Goal: Information Seeking & Learning: Learn about a topic

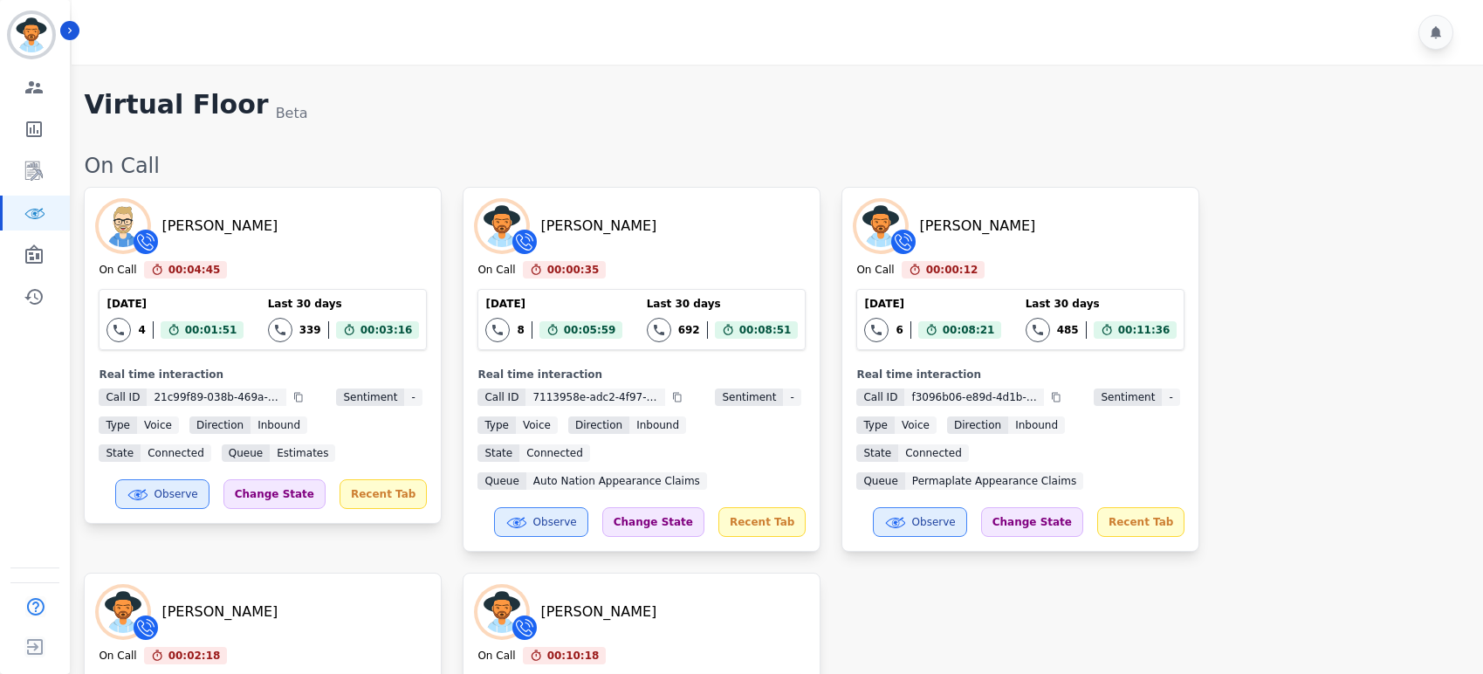
scroll to position [678, 0]
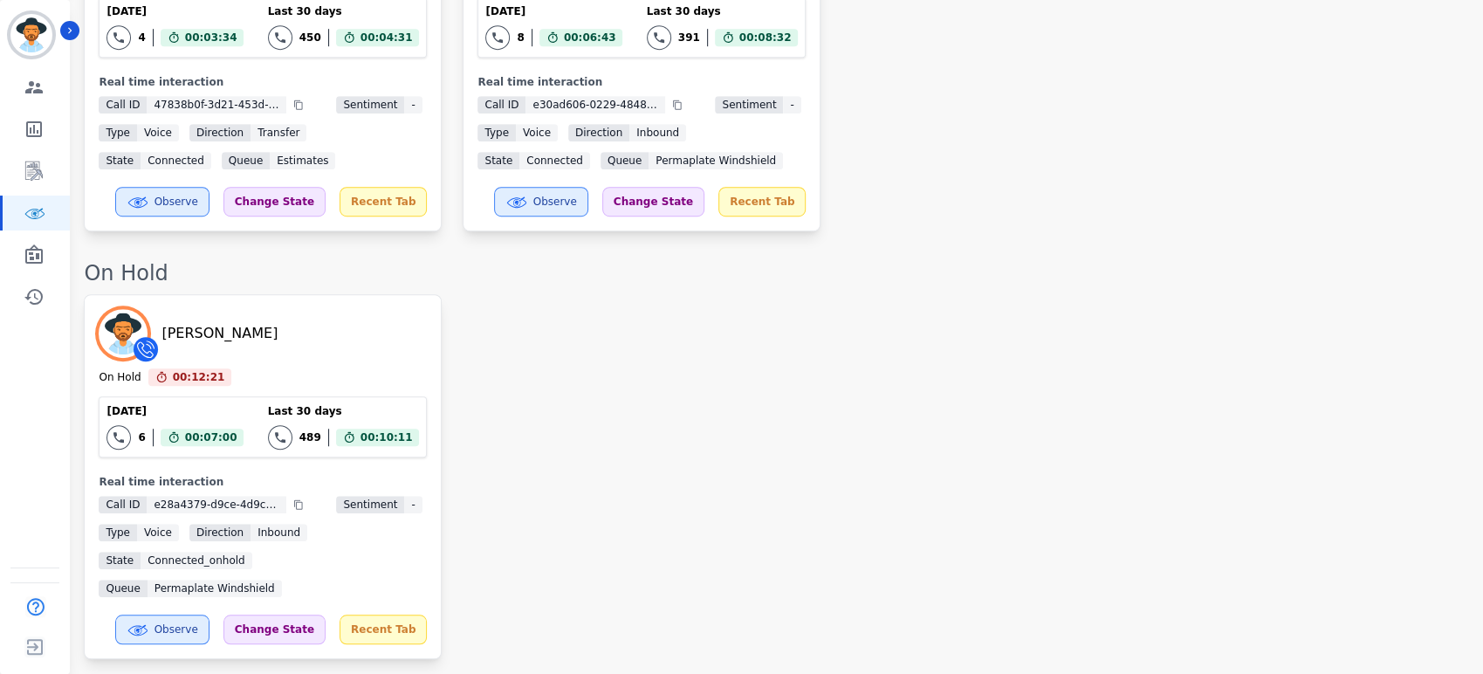
click at [894, 417] on div "[PERSON_NAME] On Hold 00:12:21 Current State: On Hold [DATE] 6 Total interactio…" at bounding box center [775, 476] width 1382 height 365
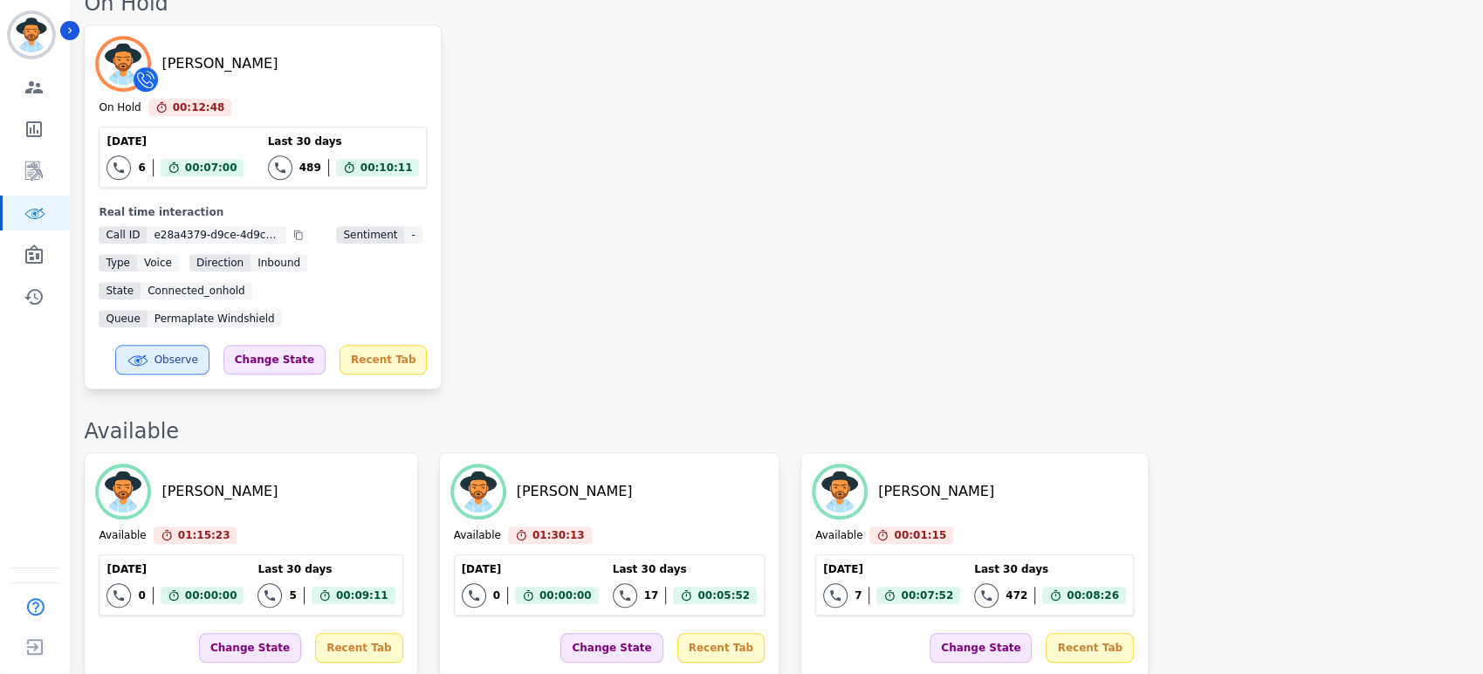
scroll to position [873, 0]
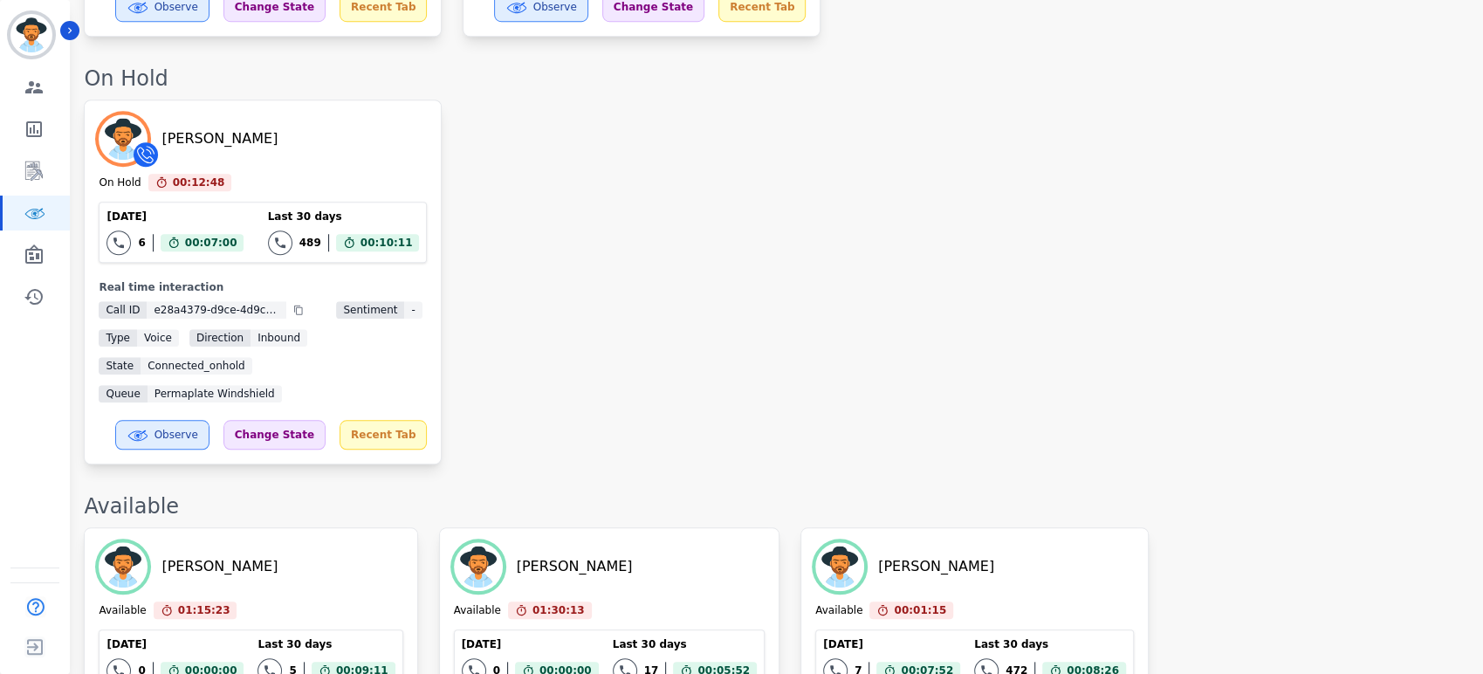
click at [914, 299] on div "[PERSON_NAME] On Hold 00:12:48 Current State: On Hold [DATE] 6 Total interactio…" at bounding box center [775, 282] width 1382 height 365
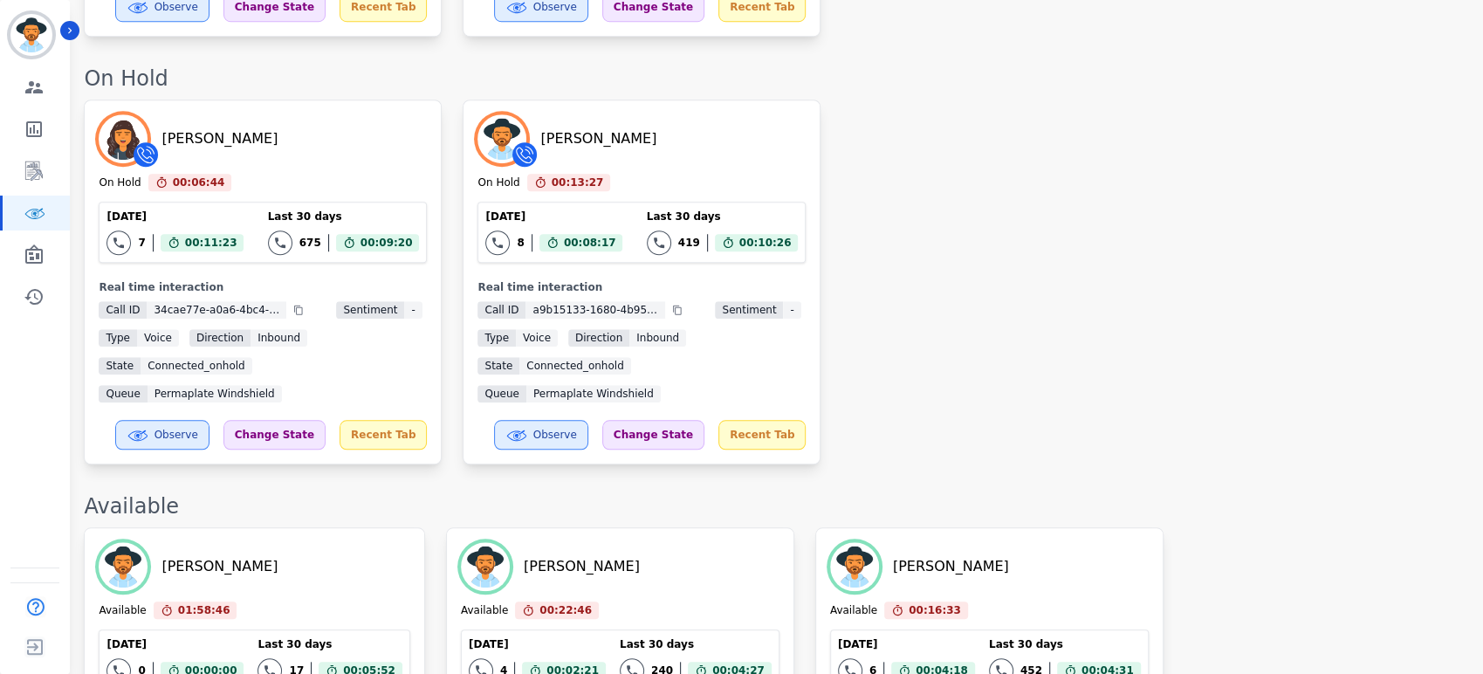
click at [1034, 194] on div "[PERSON_NAME] On Hold 00:06:44 Current State: On Hold [DATE] 7 Total interactio…" at bounding box center [775, 282] width 1382 height 365
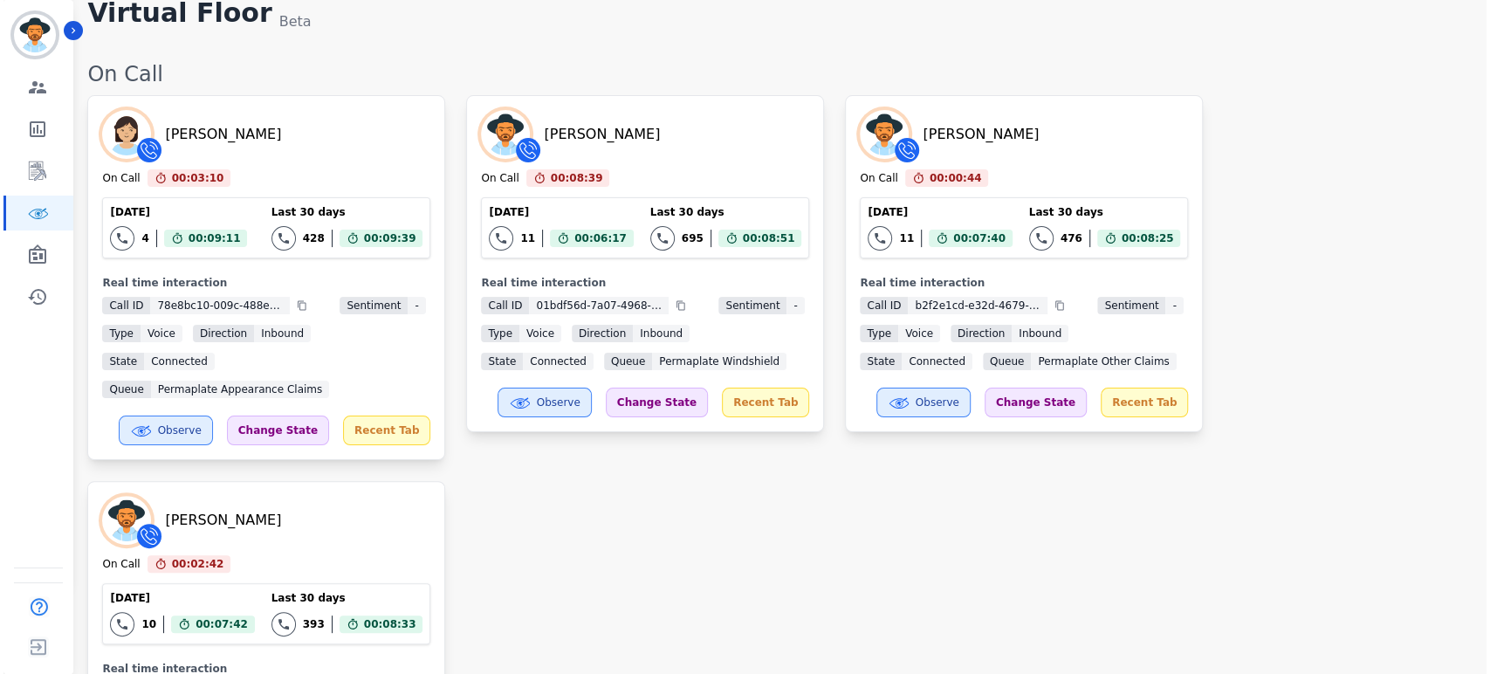
scroll to position [0, 0]
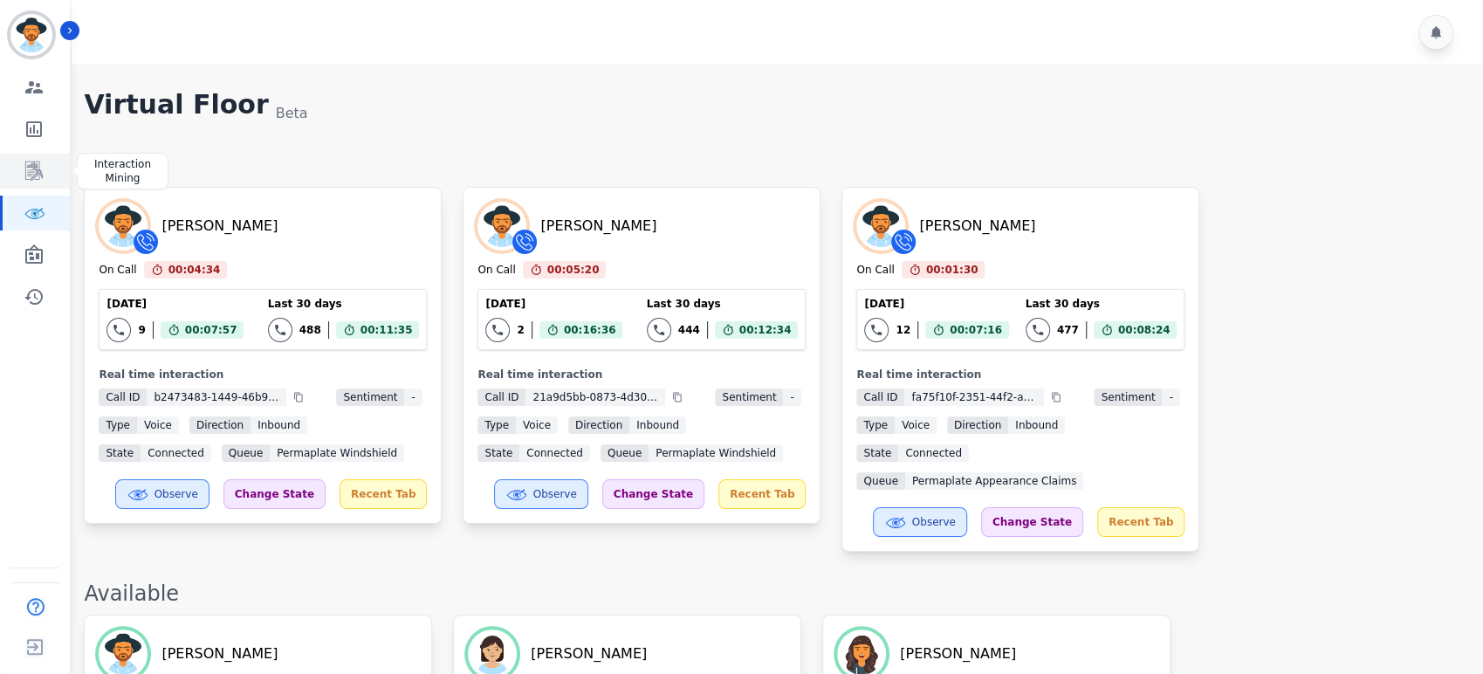
click at [29, 171] on icon "Sidebar" at bounding box center [34, 171] width 21 height 21
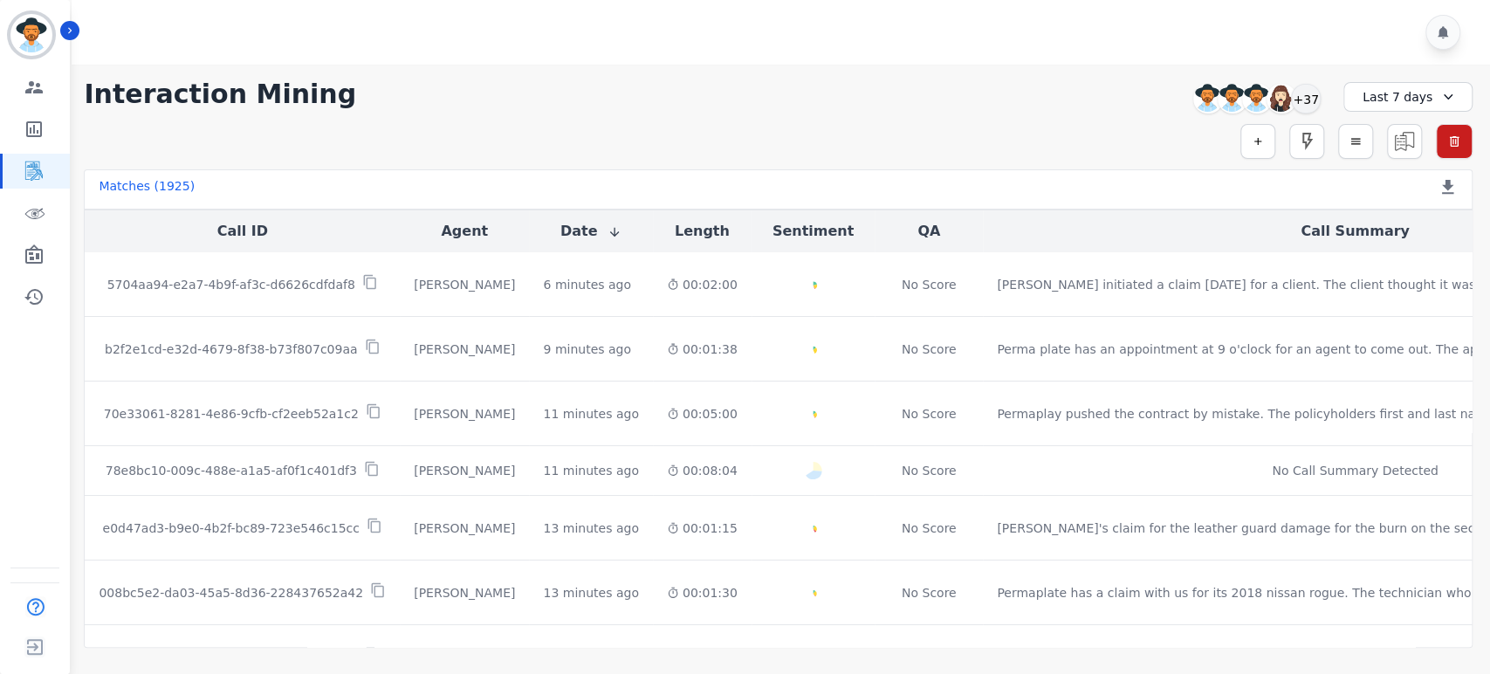
click at [1318, 88] on div "[PERSON_NAME] [PERSON_NAME] [PERSON_NAME] [PERSON_NAME] +37" at bounding box center [1254, 98] width 150 height 33
click at [1307, 99] on div "+37" at bounding box center [1306, 99] width 30 height 30
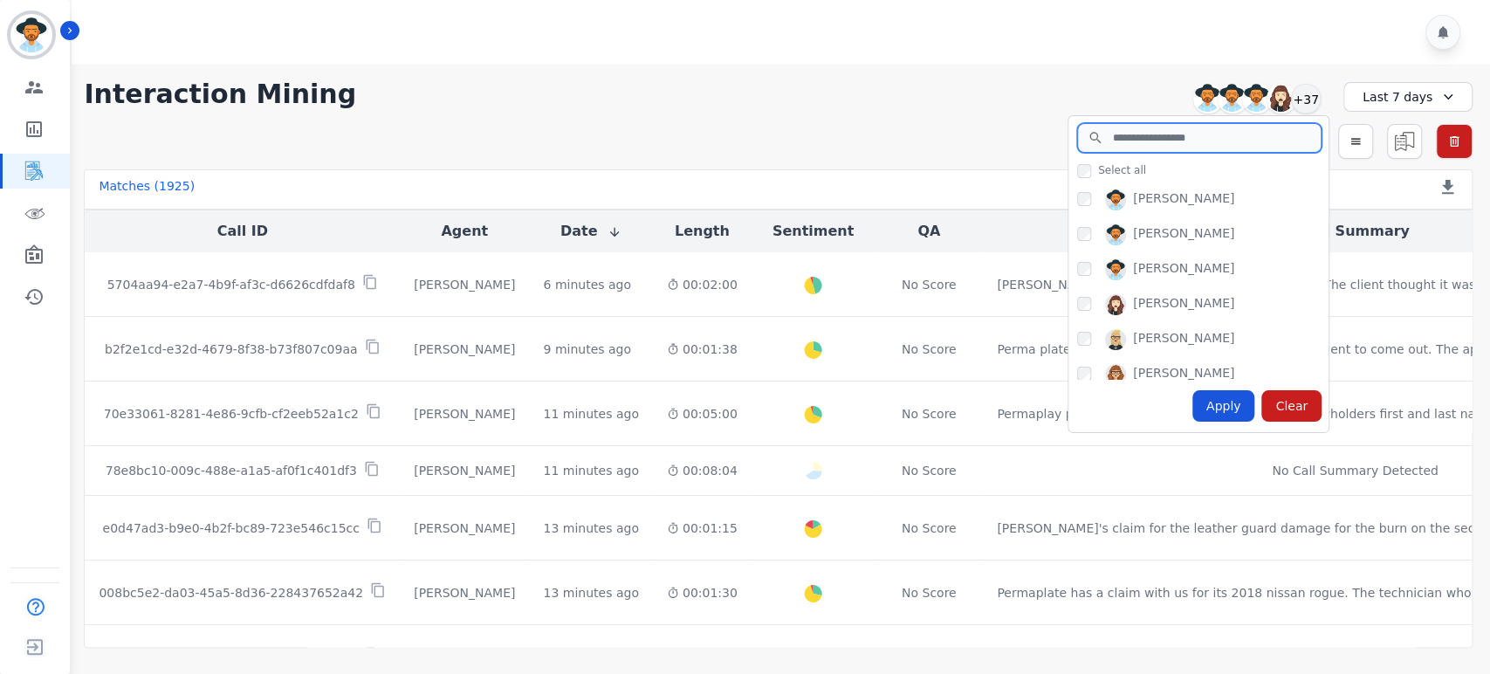
click at [1208, 131] on input "search" at bounding box center [1199, 138] width 244 height 30
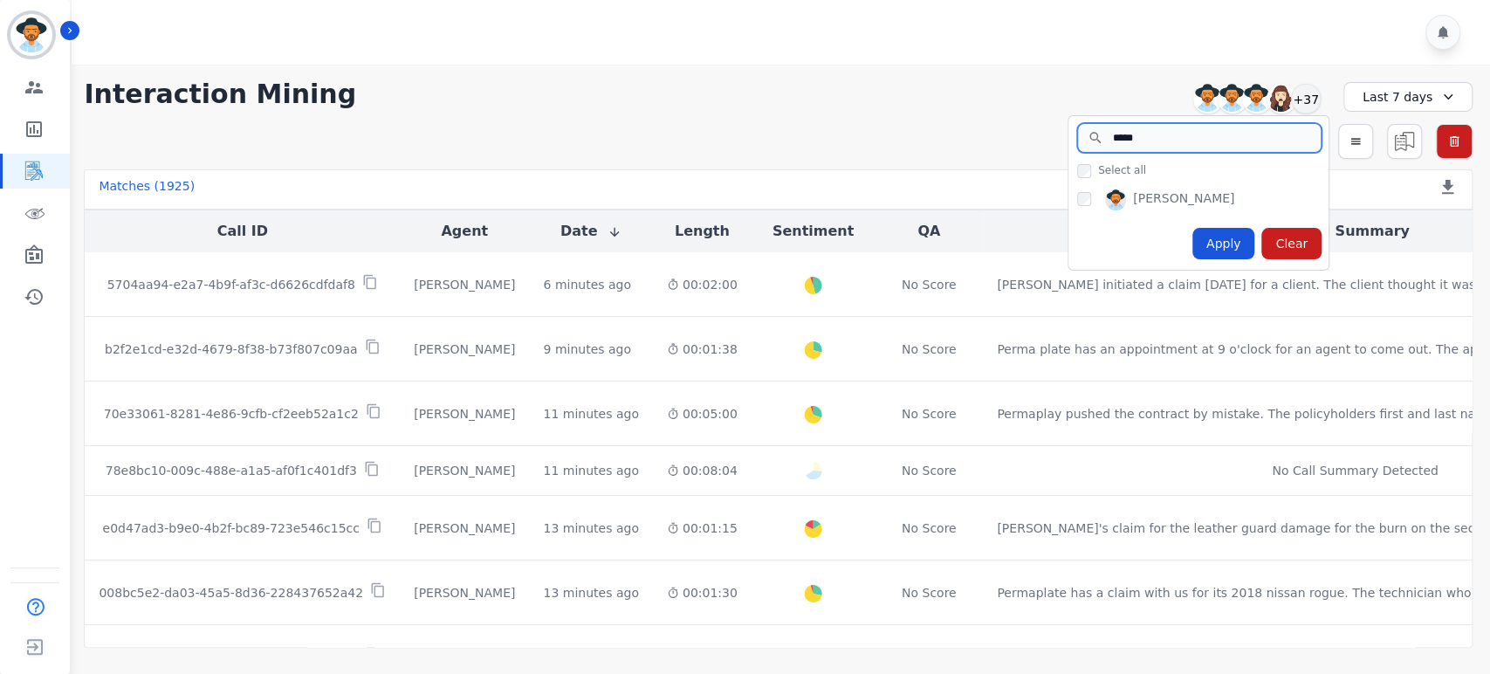
type input "*****"
click at [1233, 245] on div "Apply" at bounding box center [1224, 243] width 63 height 31
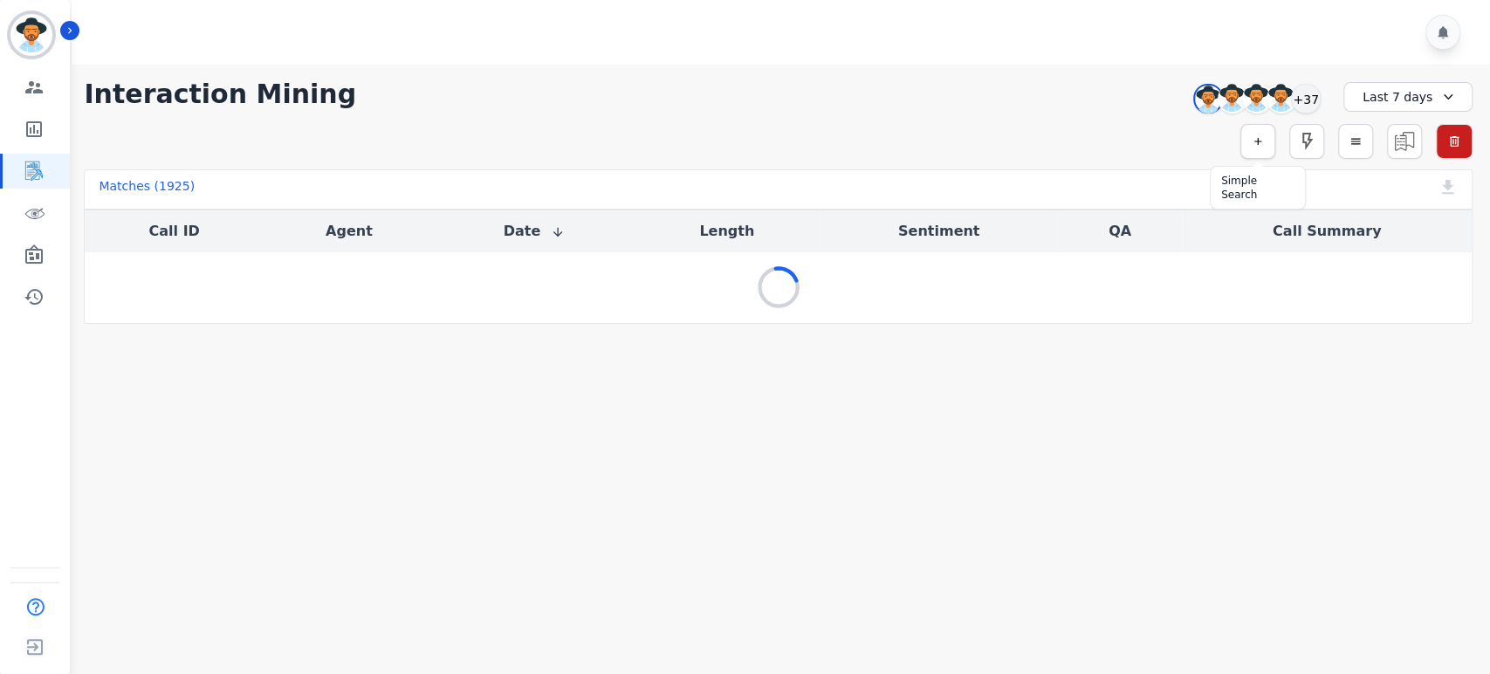
click at [1256, 140] on icon "button" at bounding box center [1258, 141] width 12 height 12
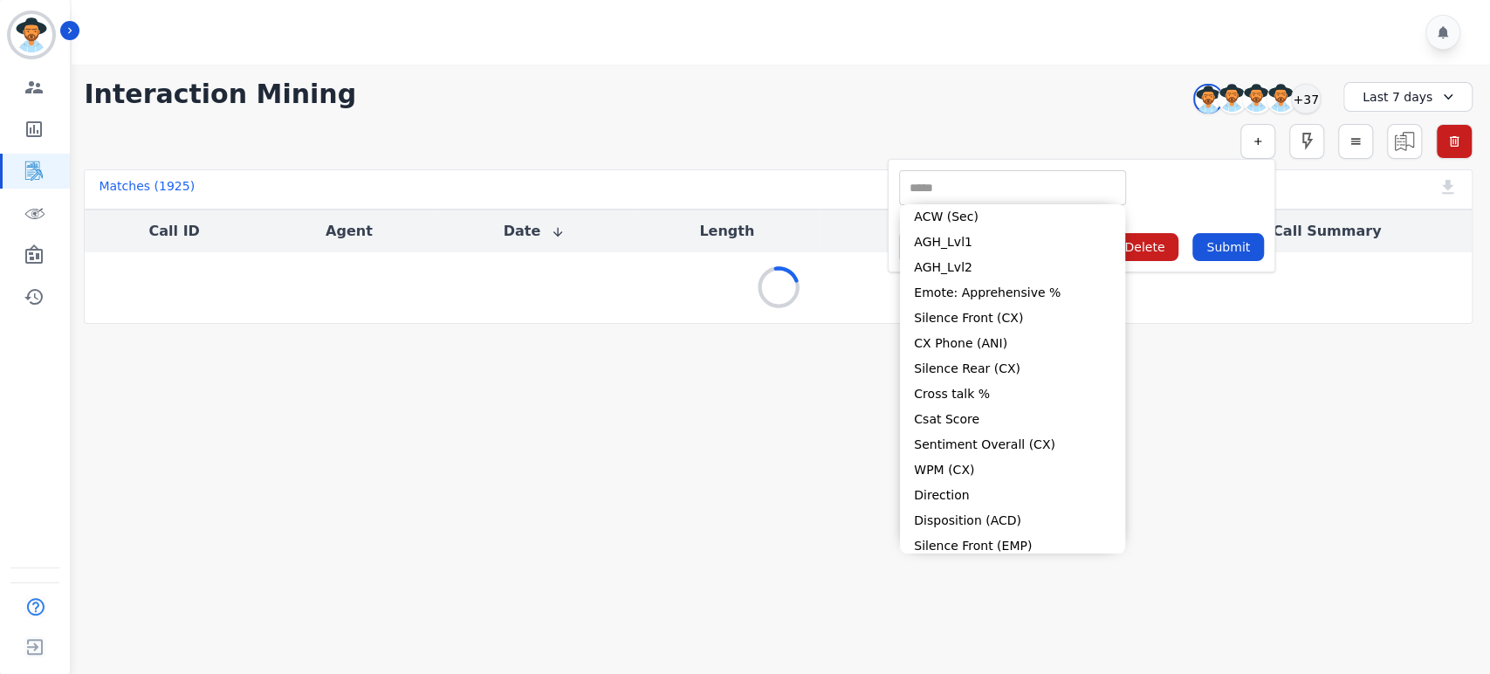
click at [1047, 187] on input "selected options" at bounding box center [1013, 188] width 218 height 18
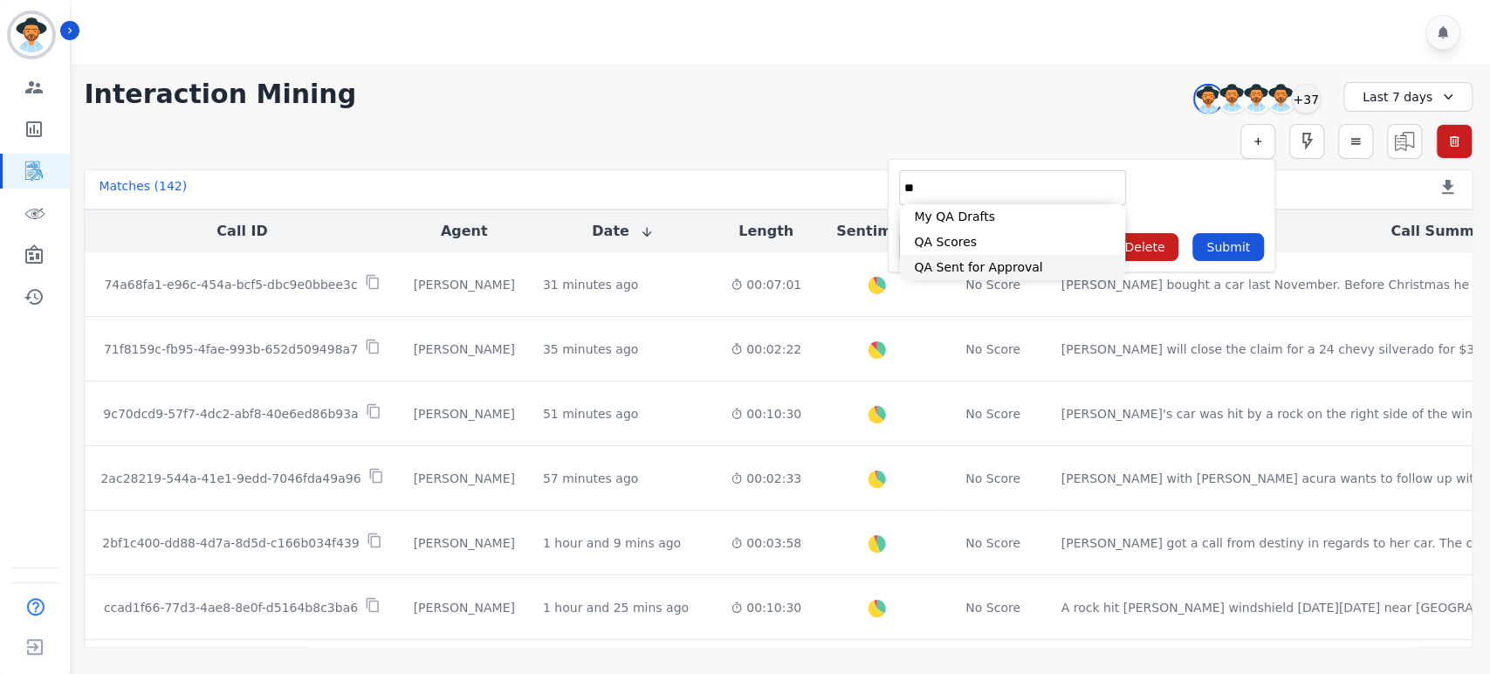
type input "**"
click at [992, 244] on li "QA Scores" at bounding box center [1012, 242] width 225 height 25
type input "**********"
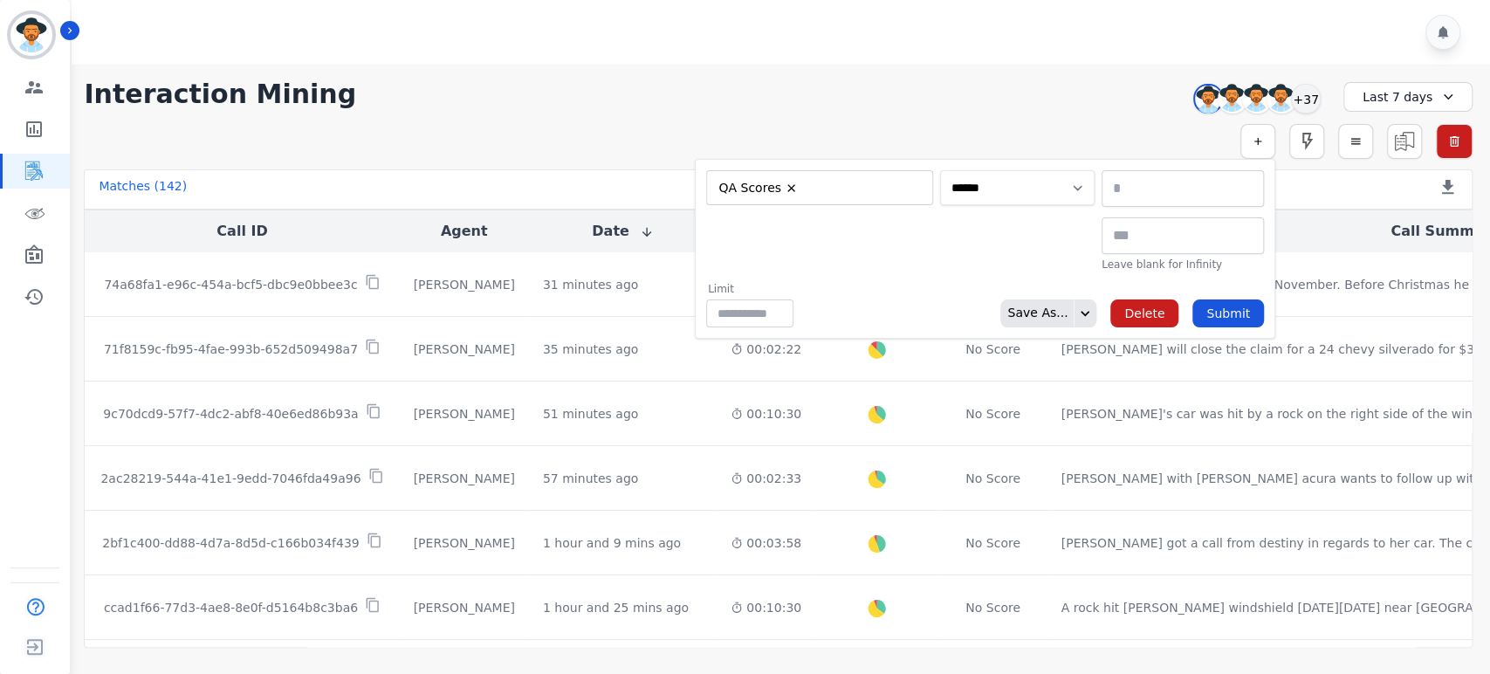
click at [1007, 189] on select "**********" at bounding box center [1017, 187] width 155 height 35
select select "******"
click at [1095, 170] on select "**********" at bounding box center [1017, 187] width 155 height 35
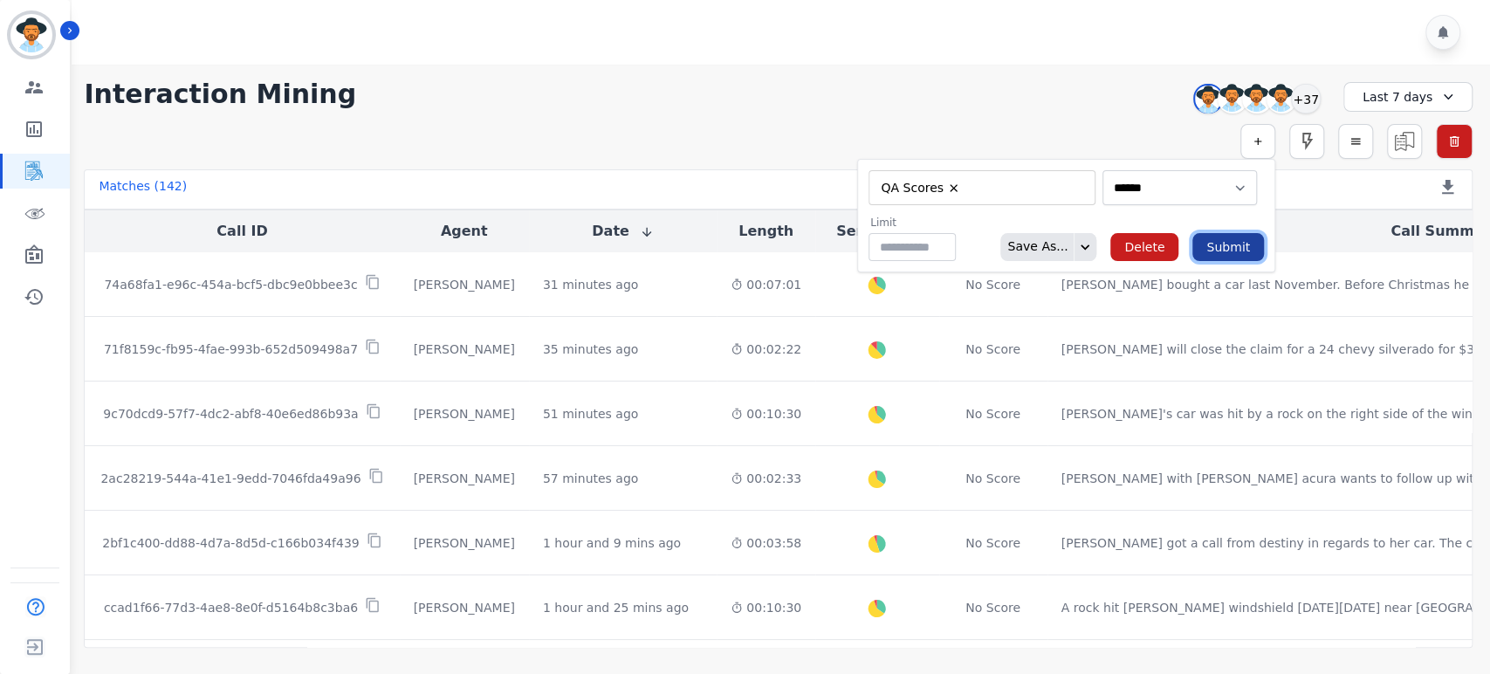
click at [1218, 243] on button "Submit" at bounding box center [1229, 247] width 72 height 28
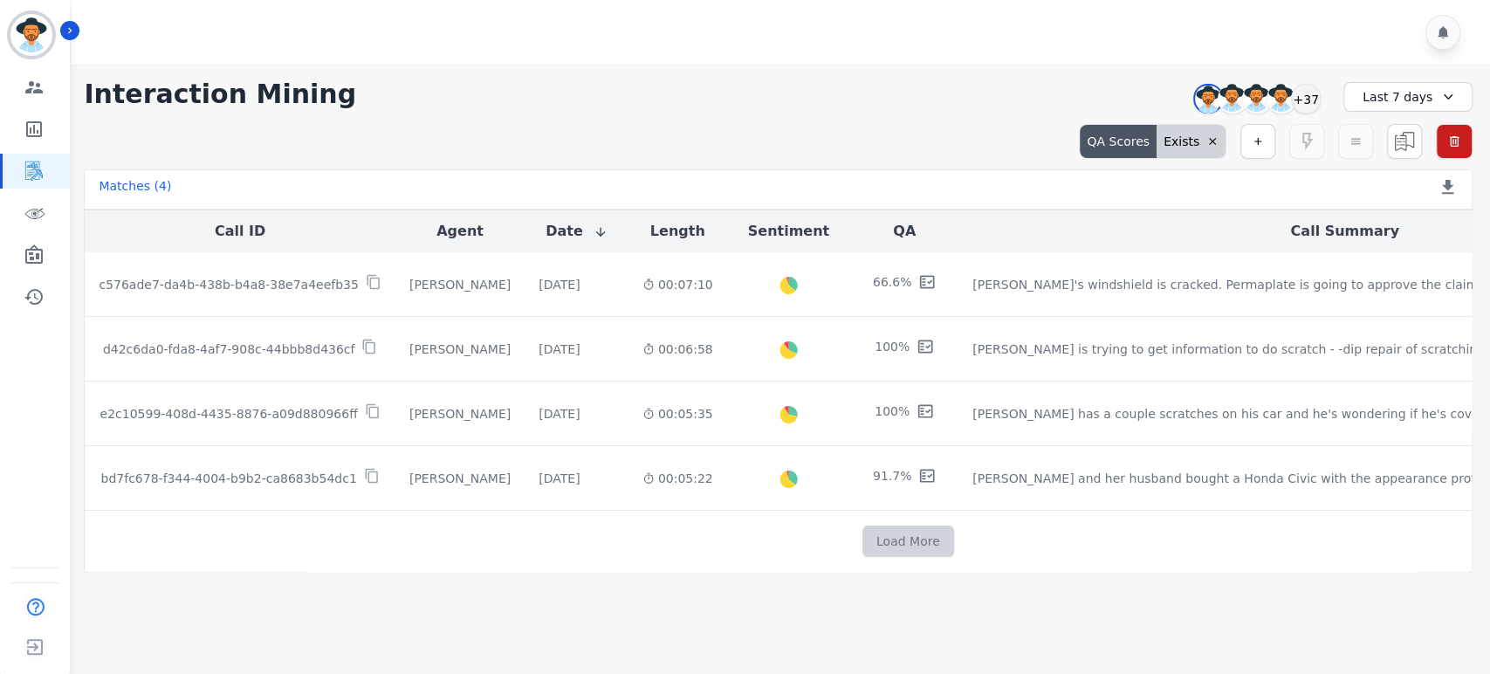
click at [863, 543] on button "Load More" at bounding box center [909, 541] width 92 height 31
click at [1373, 103] on div "Last 7 days" at bounding box center [1408, 97] width 129 height 30
click at [1411, 140] on li "Custom" at bounding box center [1419, 136] width 87 height 17
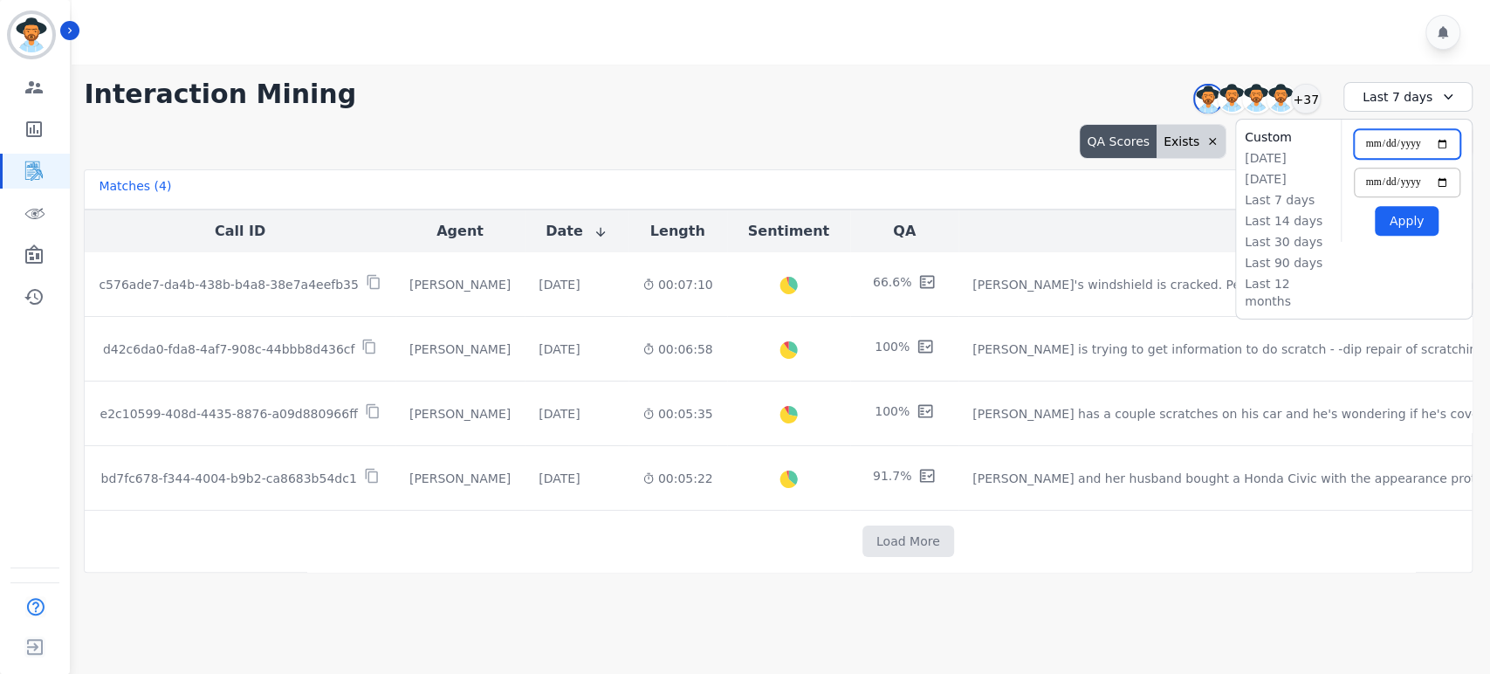
click at [1440, 140] on input "**********" at bounding box center [1407, 144] width 107 height 30
type input "**********"
click at [1409, 227] on button "Apply" at bounding box center [1407, 221] width 64 height 30
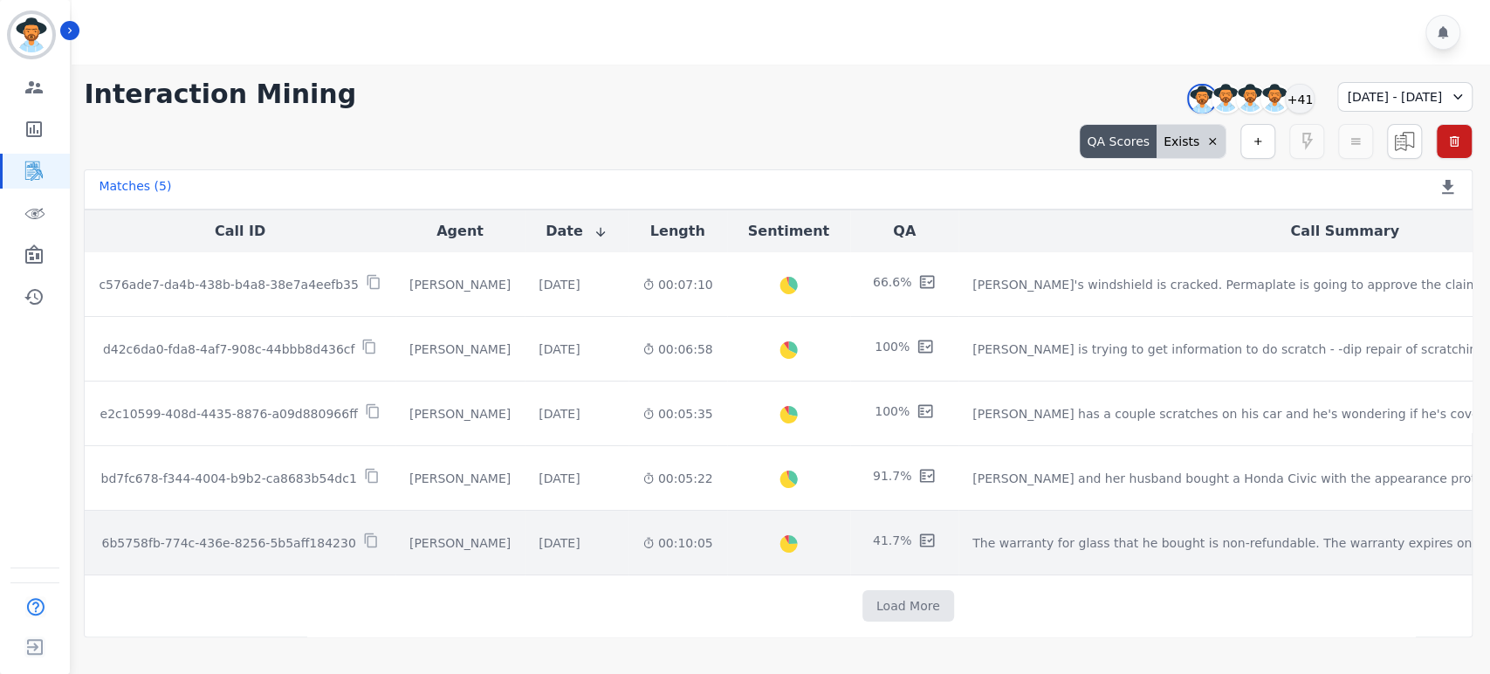
click at [267, 538] on p "6b5758fb-774c-436e-8256-5b5aff184230" at bounding box center [229, 542] width 254 height 17
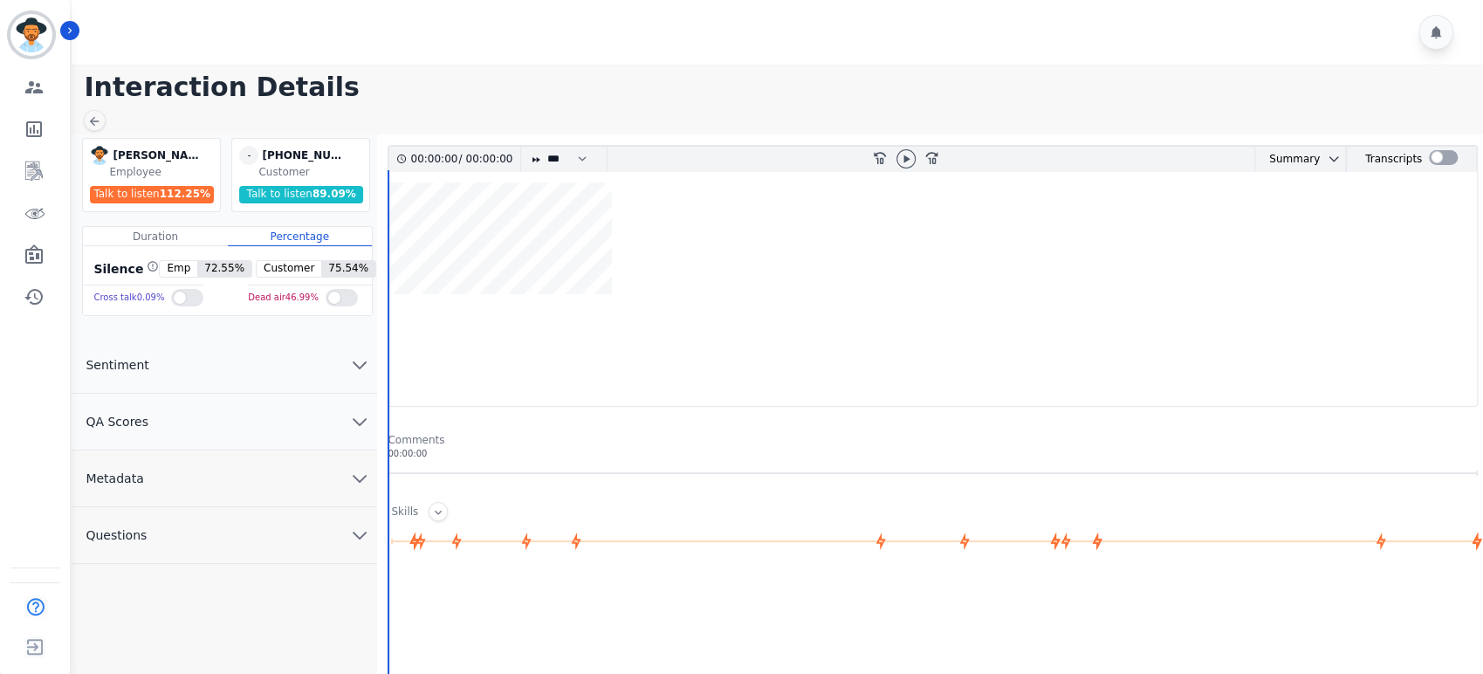
click at [255, 485] on button "Metadata" at bounding box center [225, 478] width 306 height 57
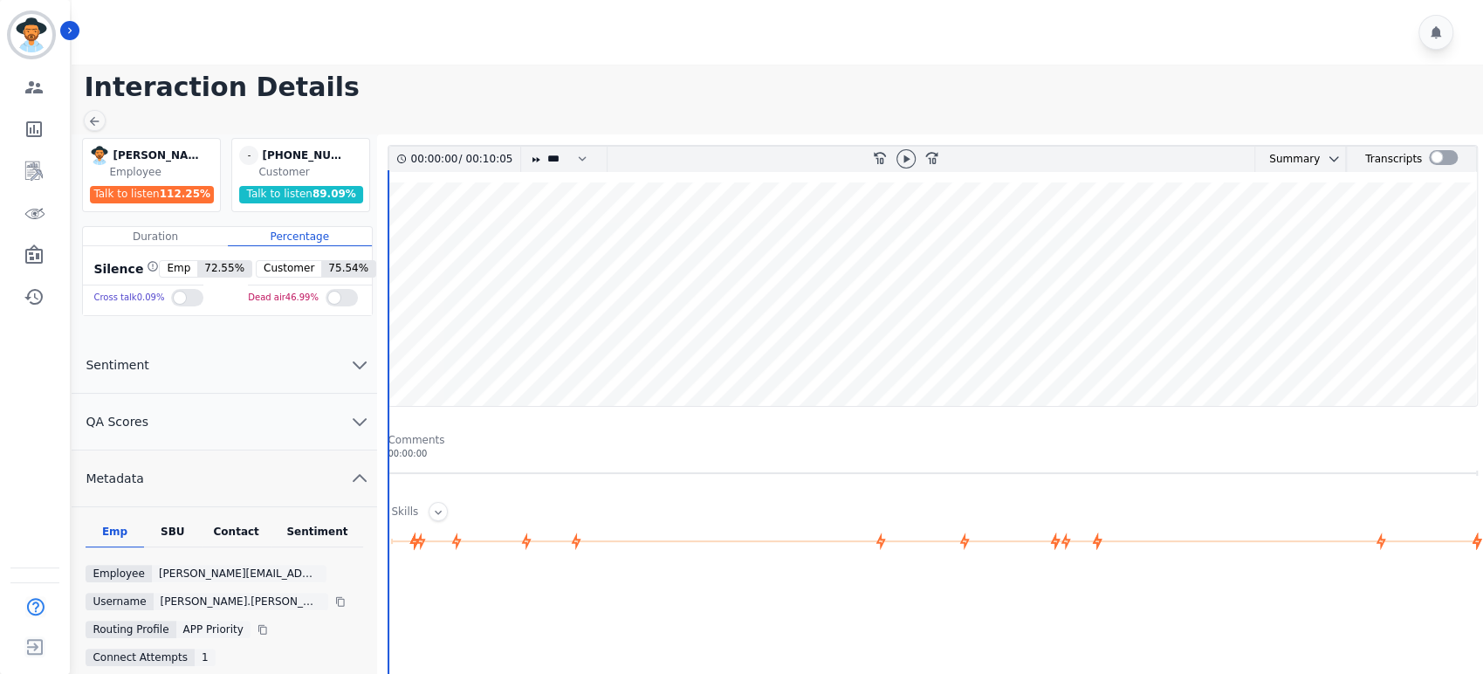
scroll to position [97, 0]
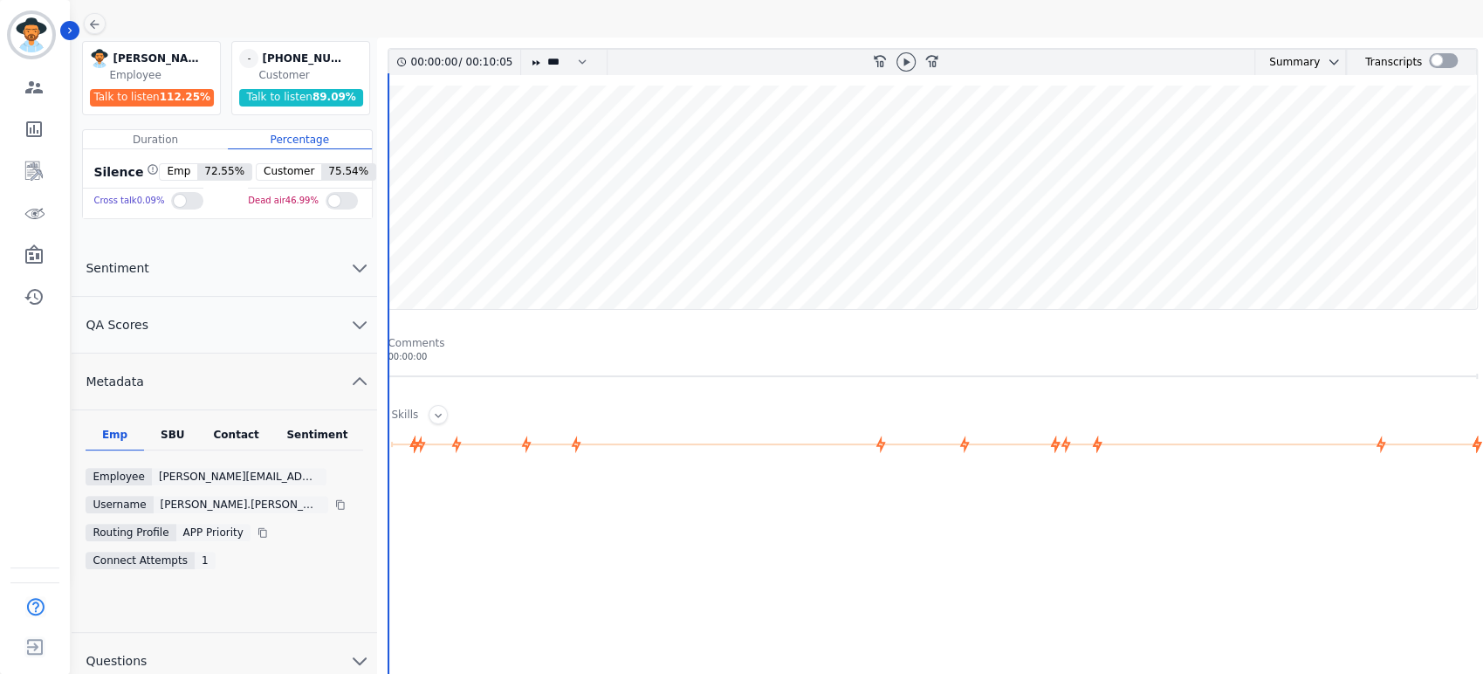
click at [236, 437] on div "Contact" at bounding box center [237, 439] width 70 height 23
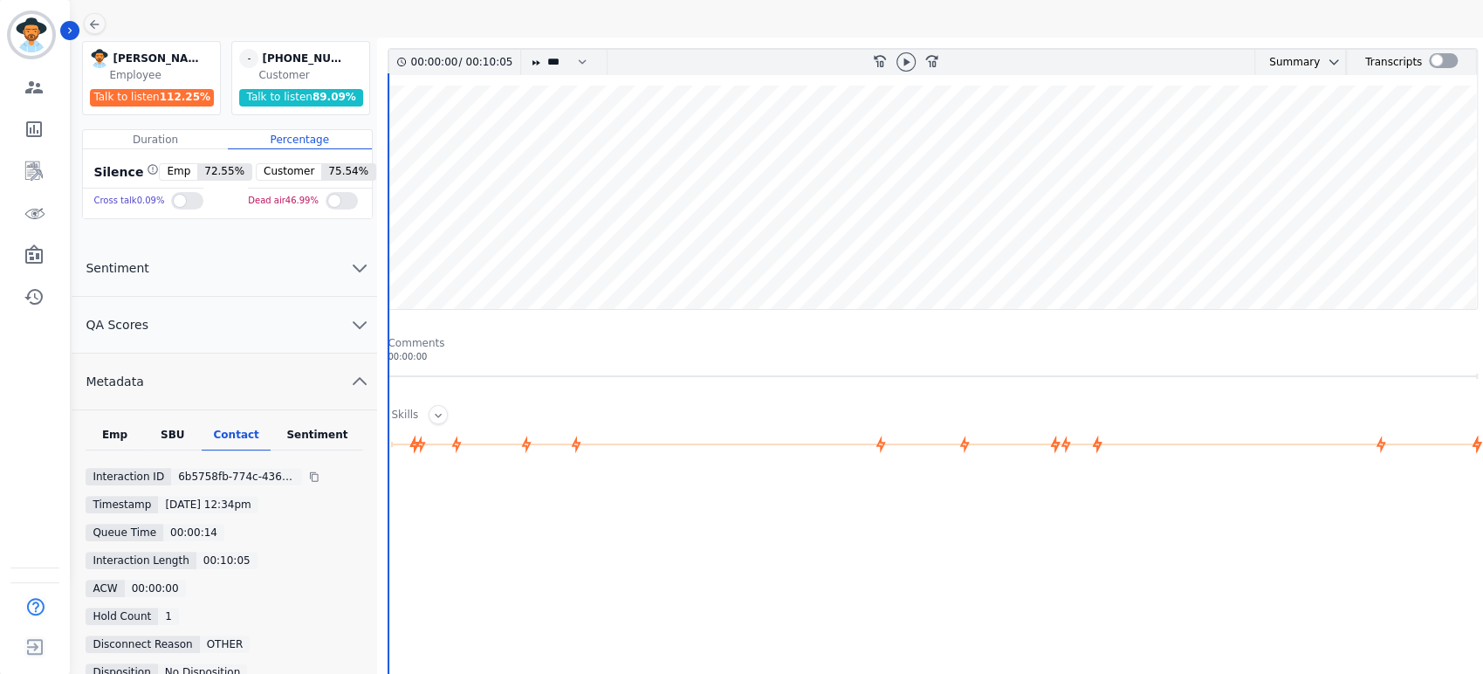
click at [978, 573] on div at bounding box center [936, 656] width 1096 height 349
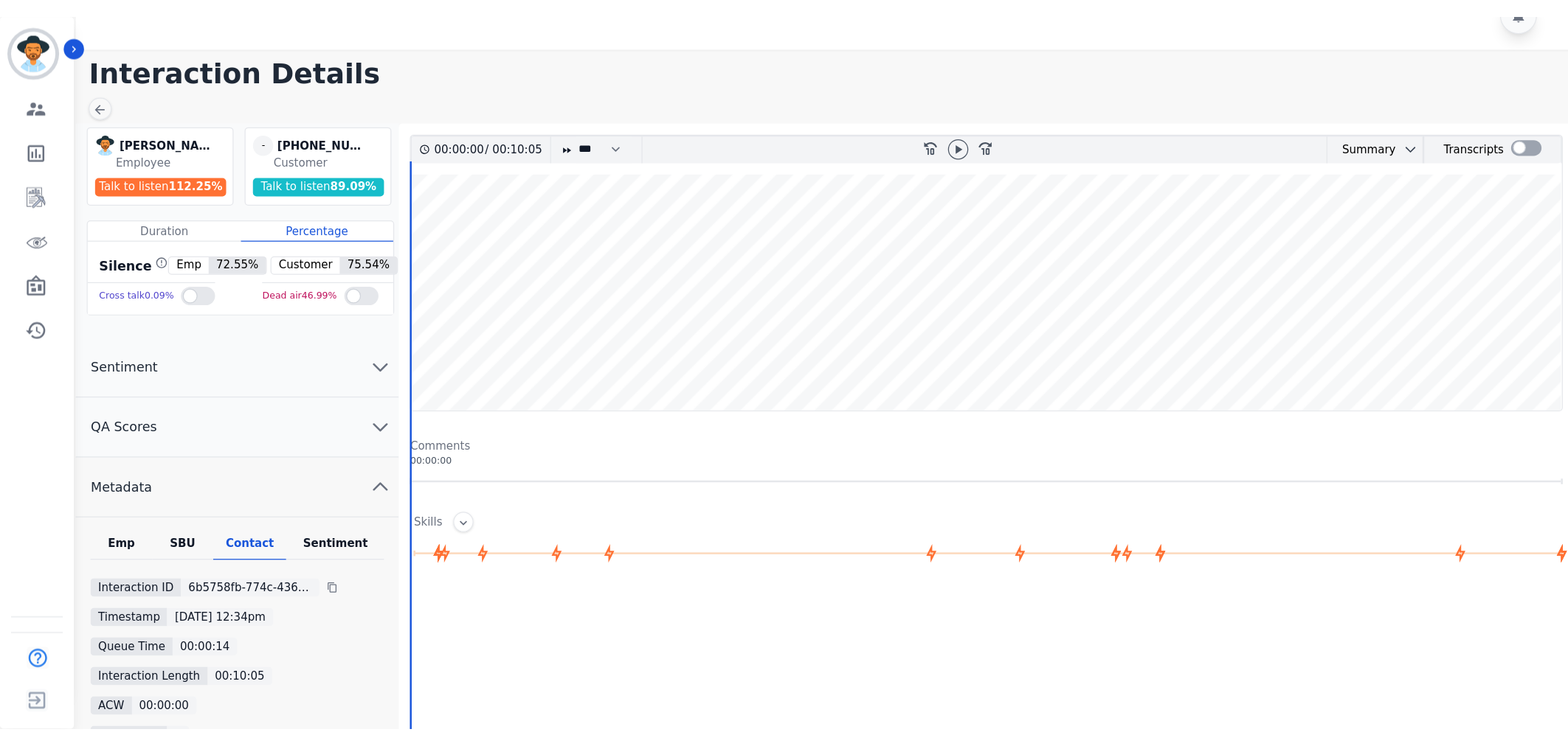
scroll to position [0, 0]
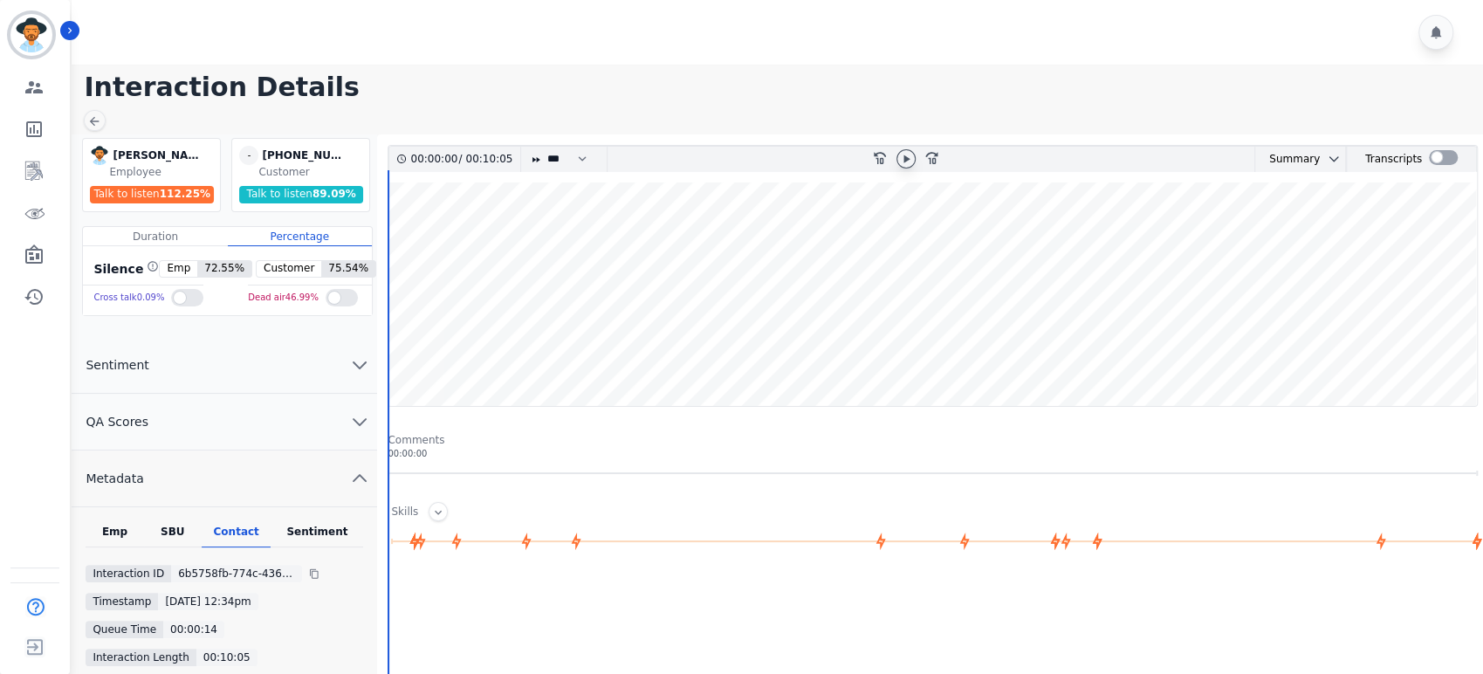
click at [897, 162] on div at bounding box center [906, 158] width 19 height 19
click at [418, 237] on wave at bounding box center [932, 293] width 1089 height 223
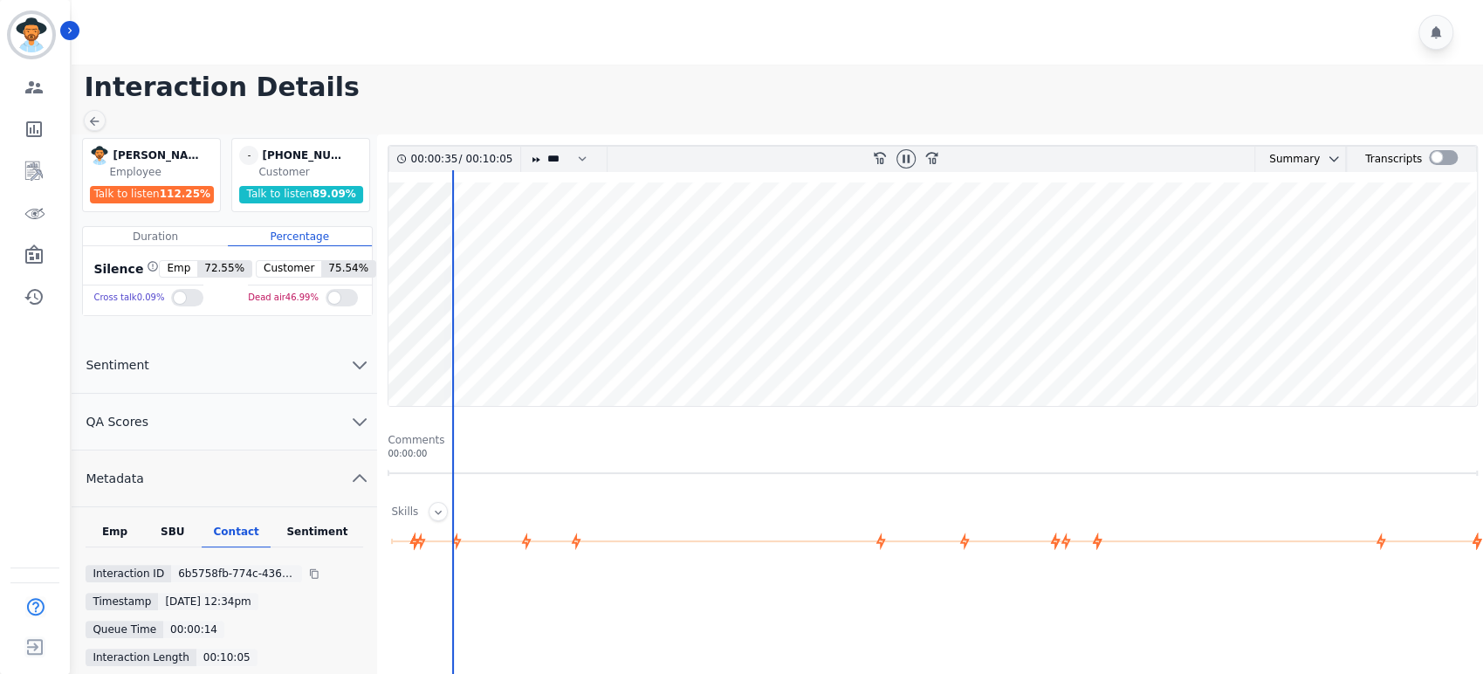
click at [466, 237] on wave at bounding box center [932, 293] width 1089 height 223
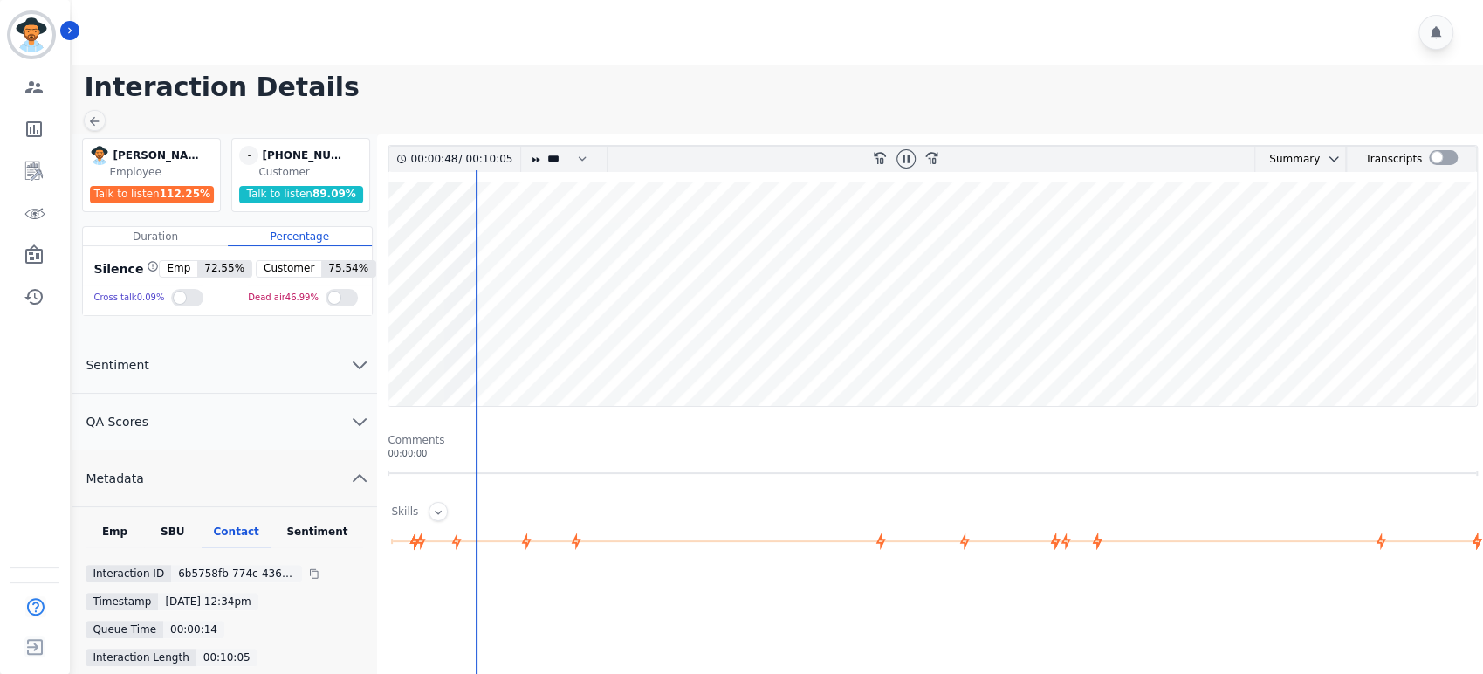
click at [490, 238] on wave at bounding box center [932, 293] width 1089 height 223
click at [540, 234] on wave at bounding box center [932, 293] width 1089 height 223
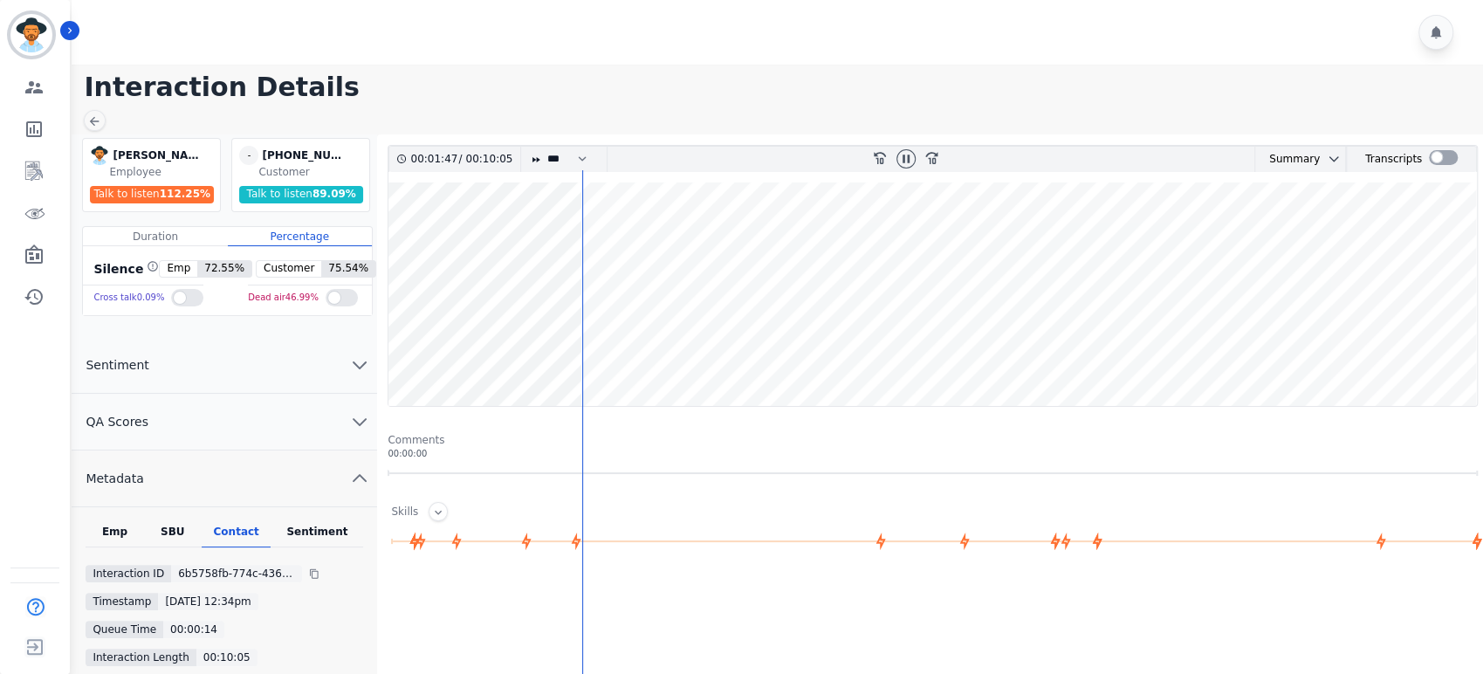
click at [588, 348] on wave at bounding box center [932, 293] width 1089 height 223
click at [908, 155] on icon at bounding box center [906, 159] width 7 height 8
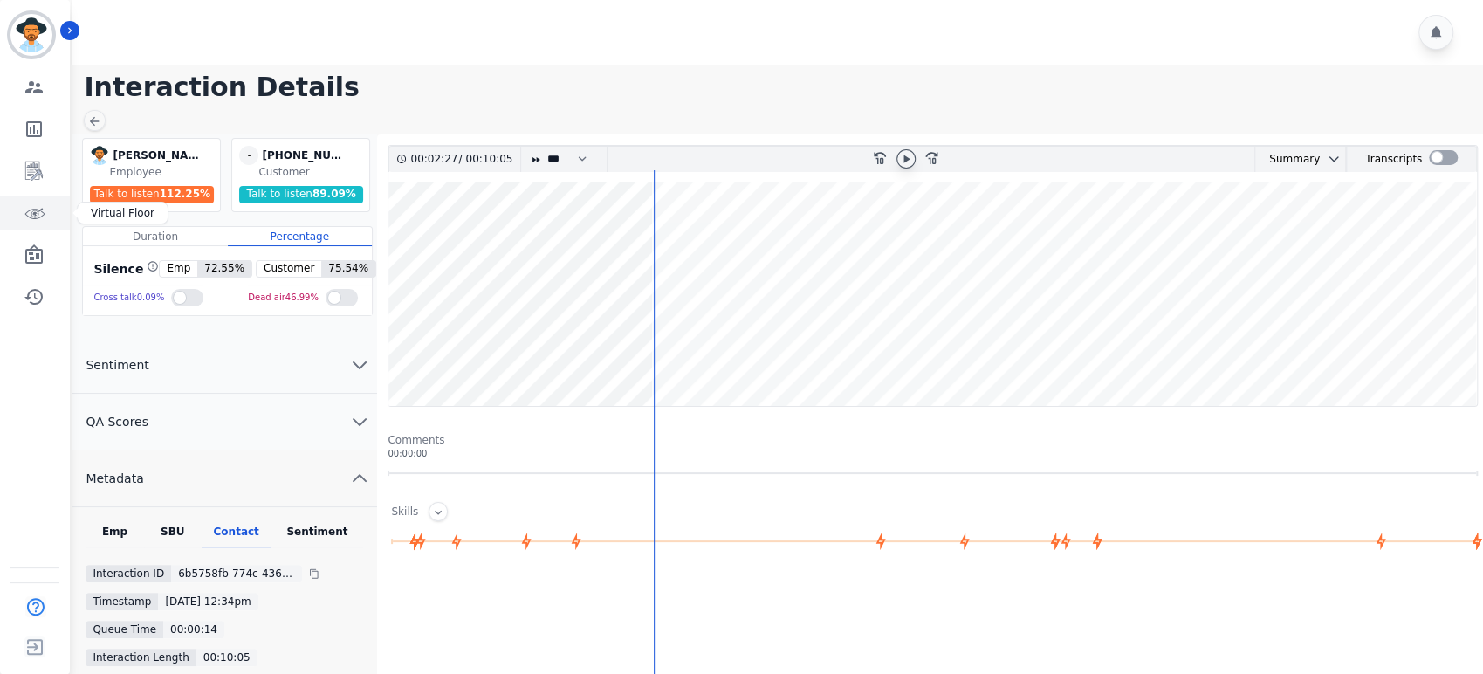
click at [37, 207] on icon "Sidebar" at bounding box center [34, 213] width 21 height 21
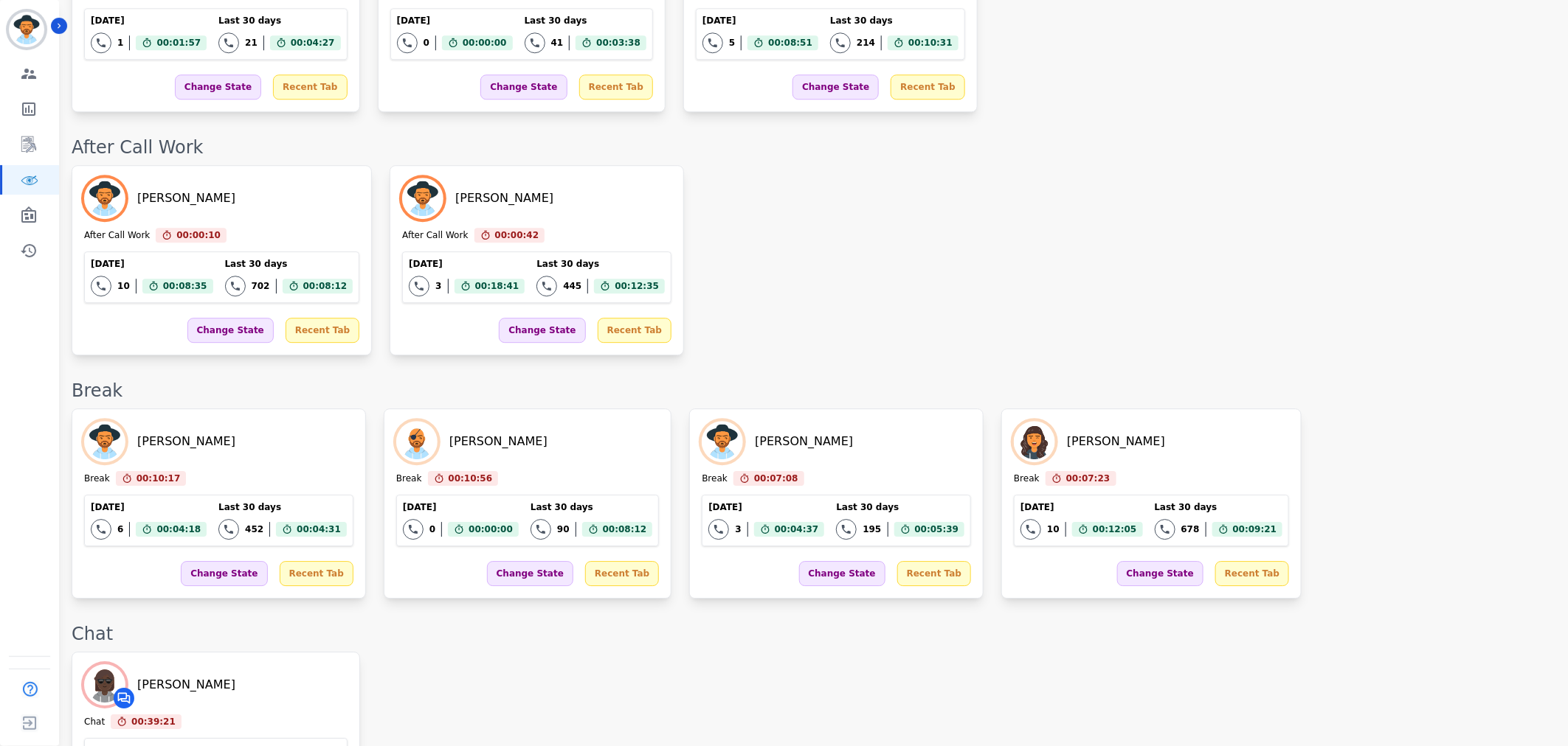
click at [742, 569] on div "[PERSON_NAME] Chat 00:39:21 Current State: Chat [DATE] 2 Total interactions cou…" at bounding box center [812, 747] width 1482 height 190
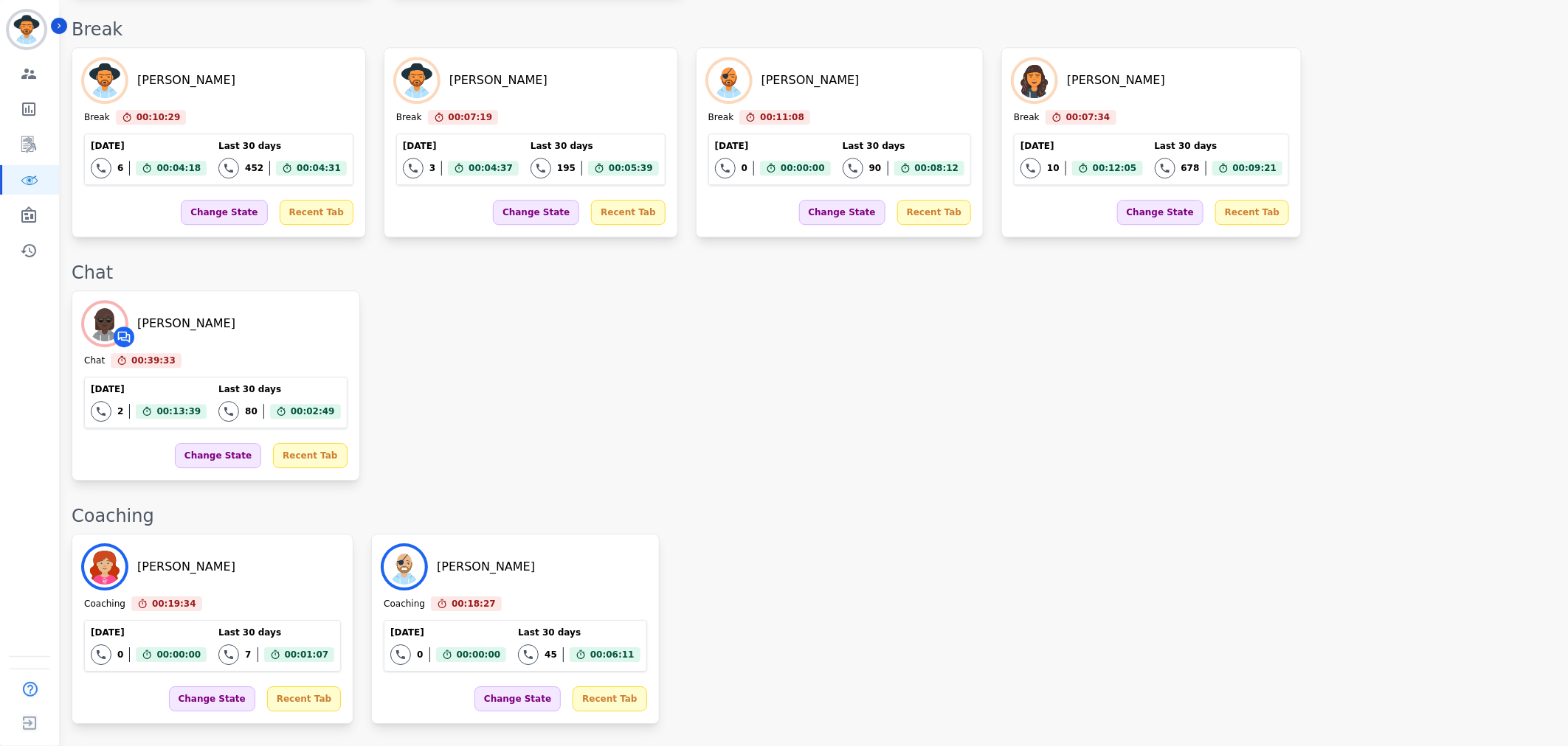
scroll to position [2326, 0]
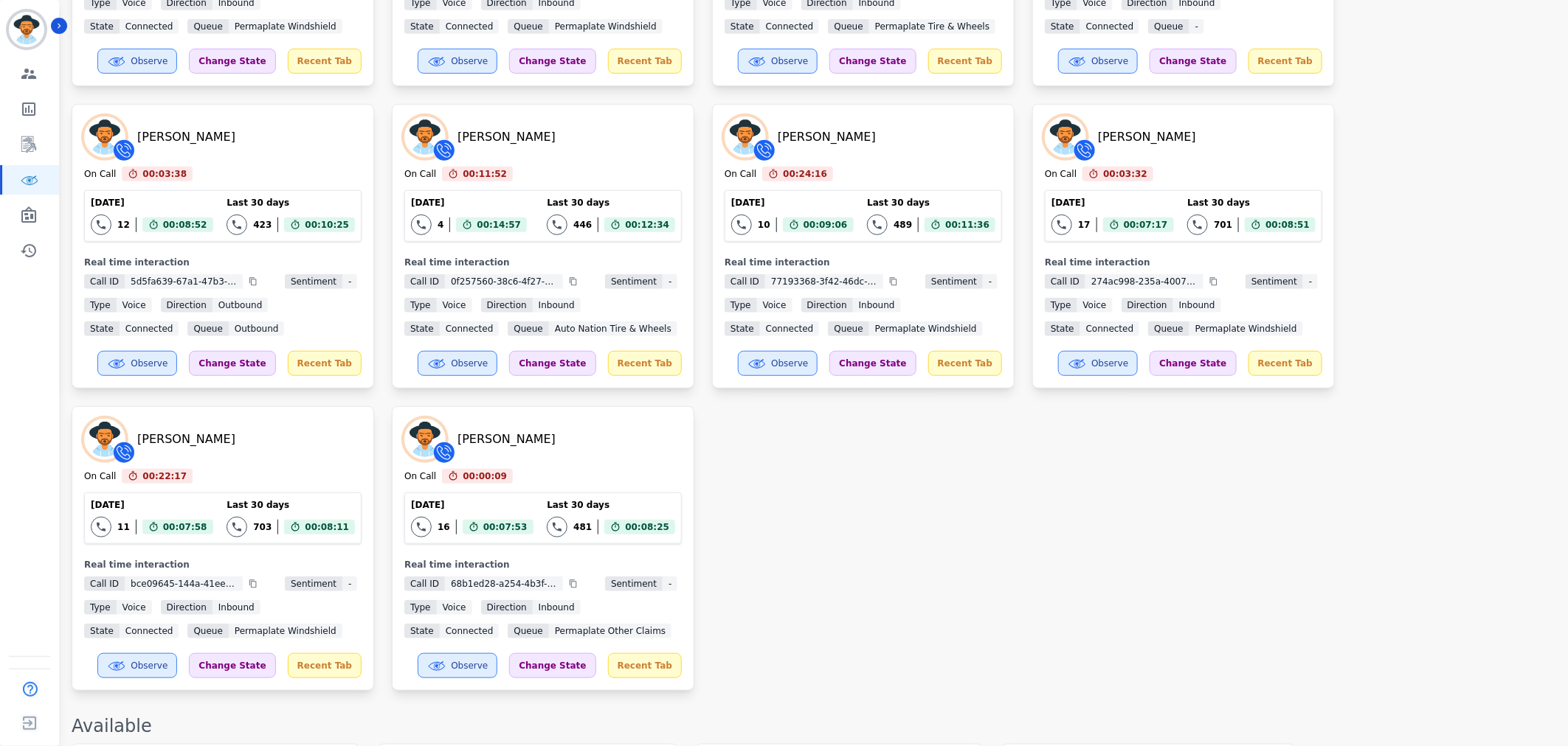
scroll to position [260, 0]
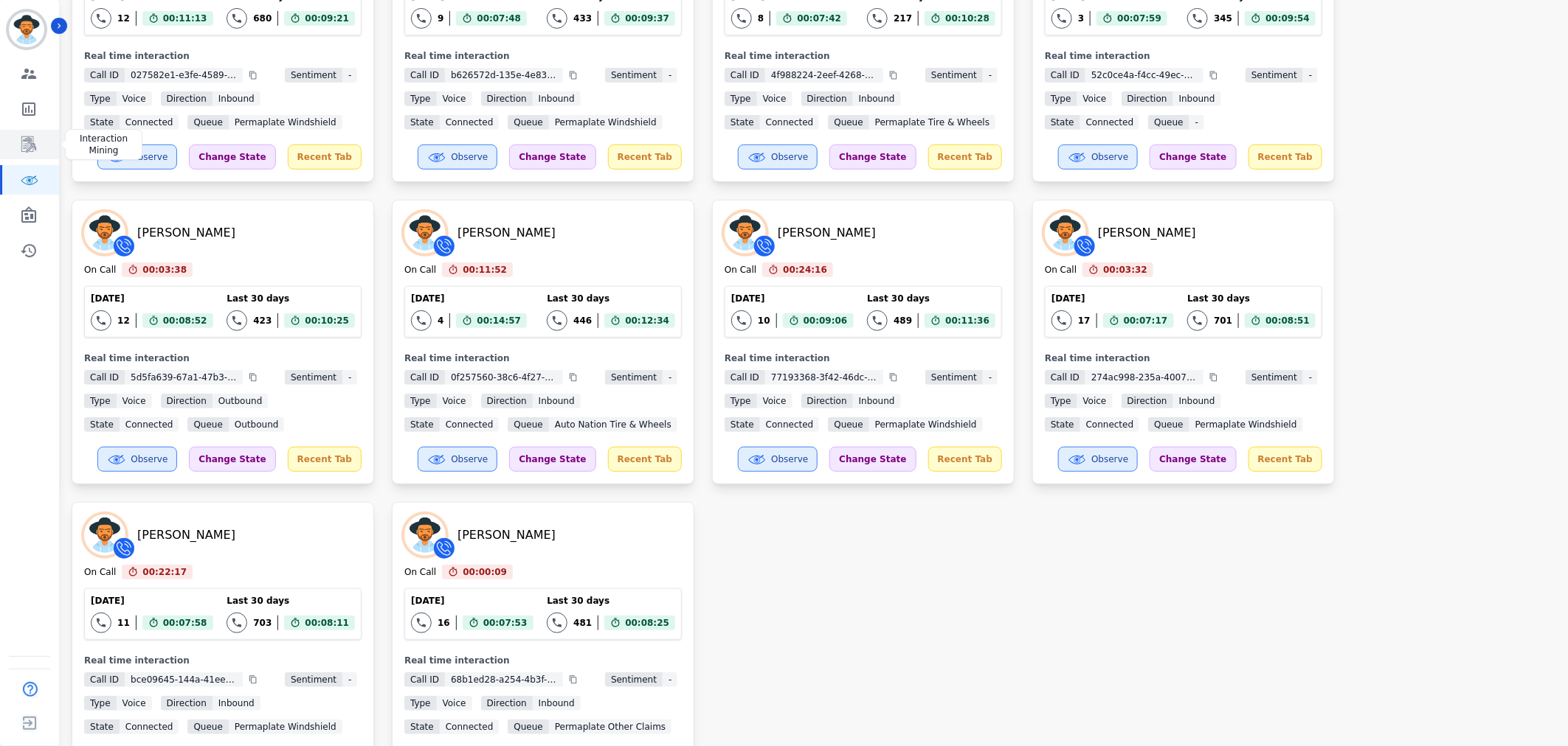
click at [30, 146] on icon "Sidebar" at bounding box center [30, 144] width 12 height 14
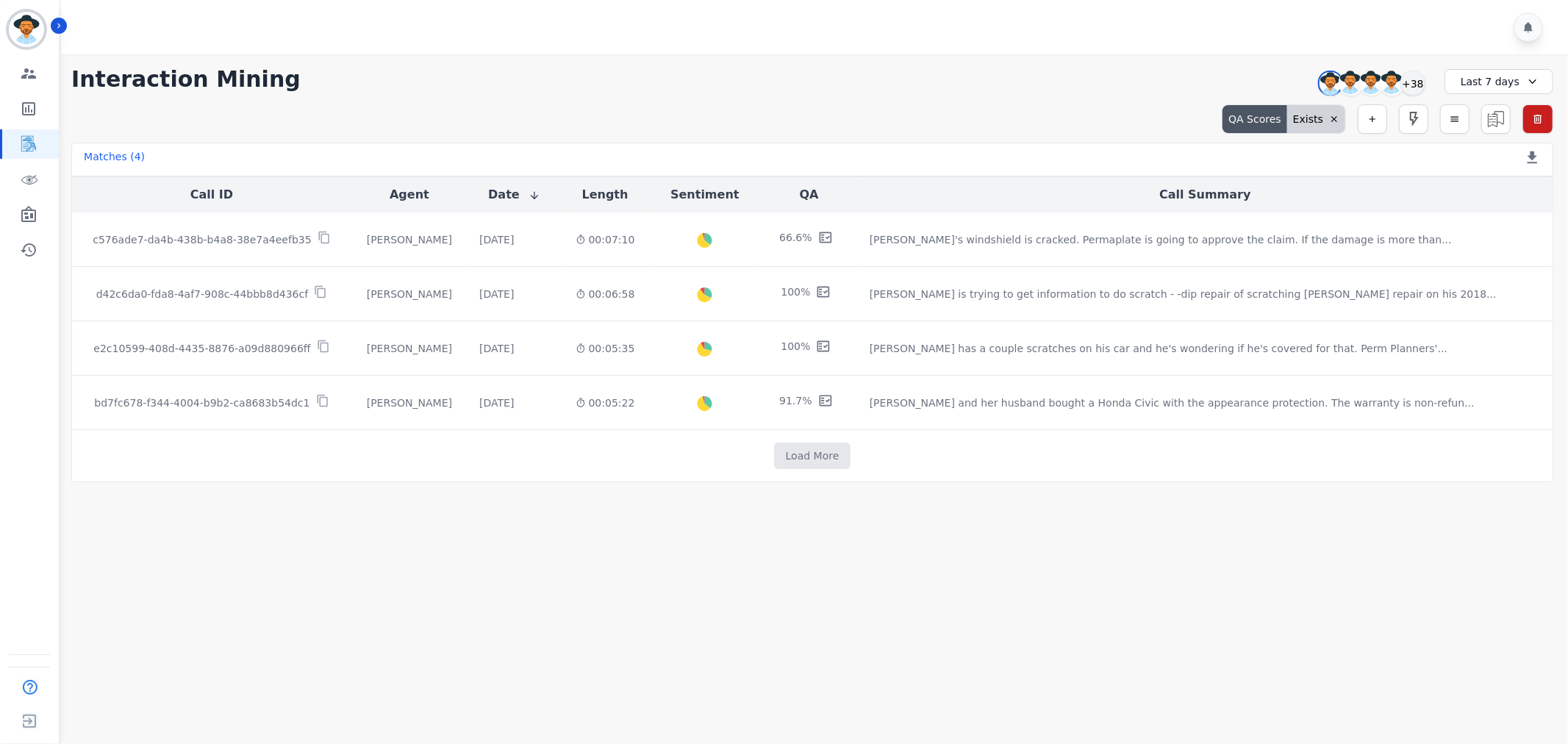
click at [1248, 121] on icon at bounding box center [1334, 119] width 10 height 10
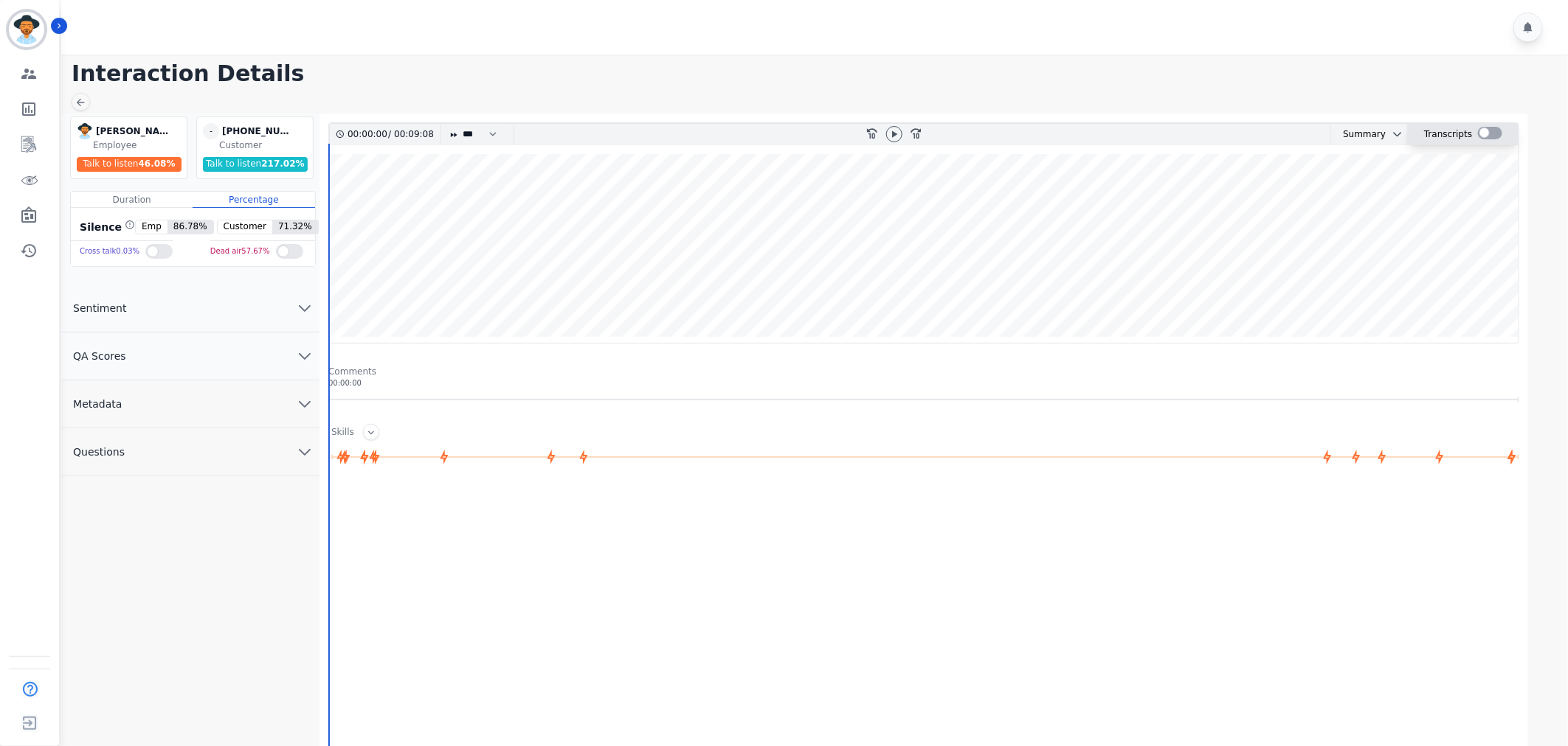
click at [1491, 137] on div at bounding box center [1490, 133] width 25 height 13
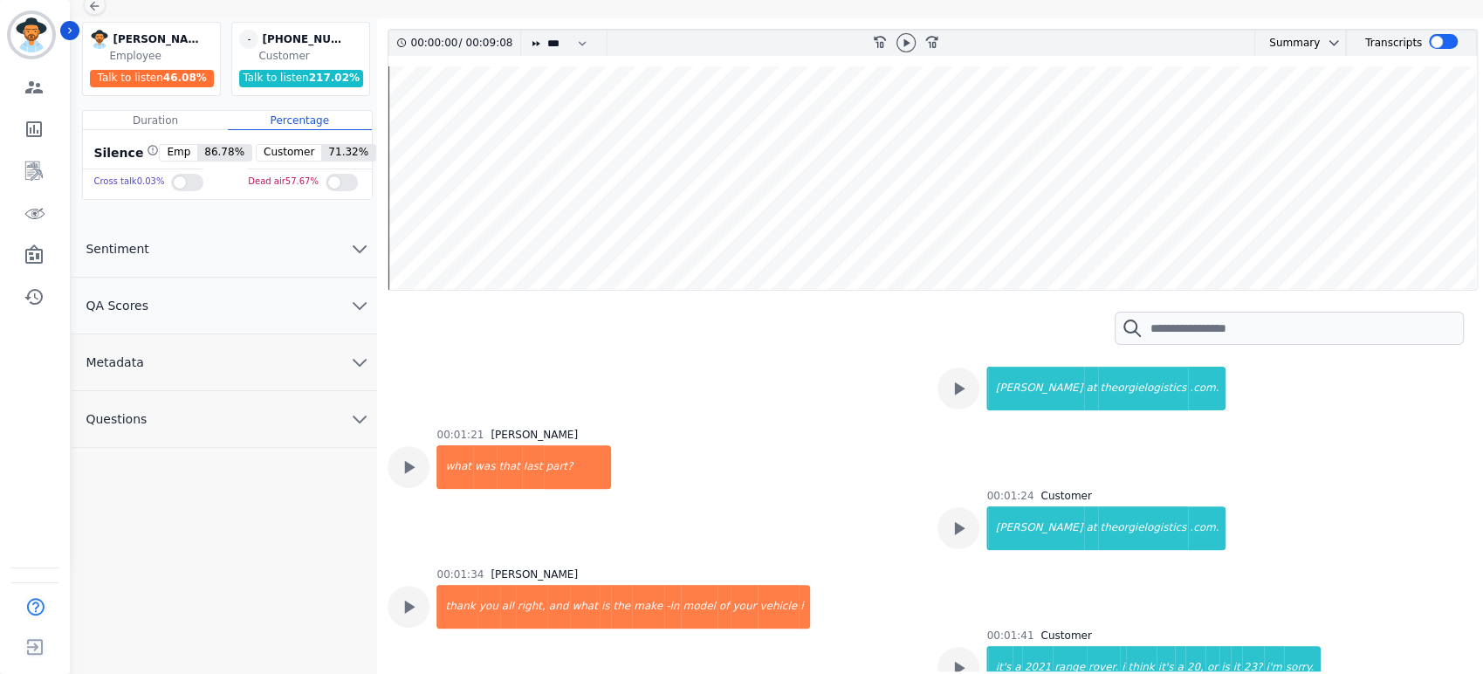
scroll to position [124, 0]
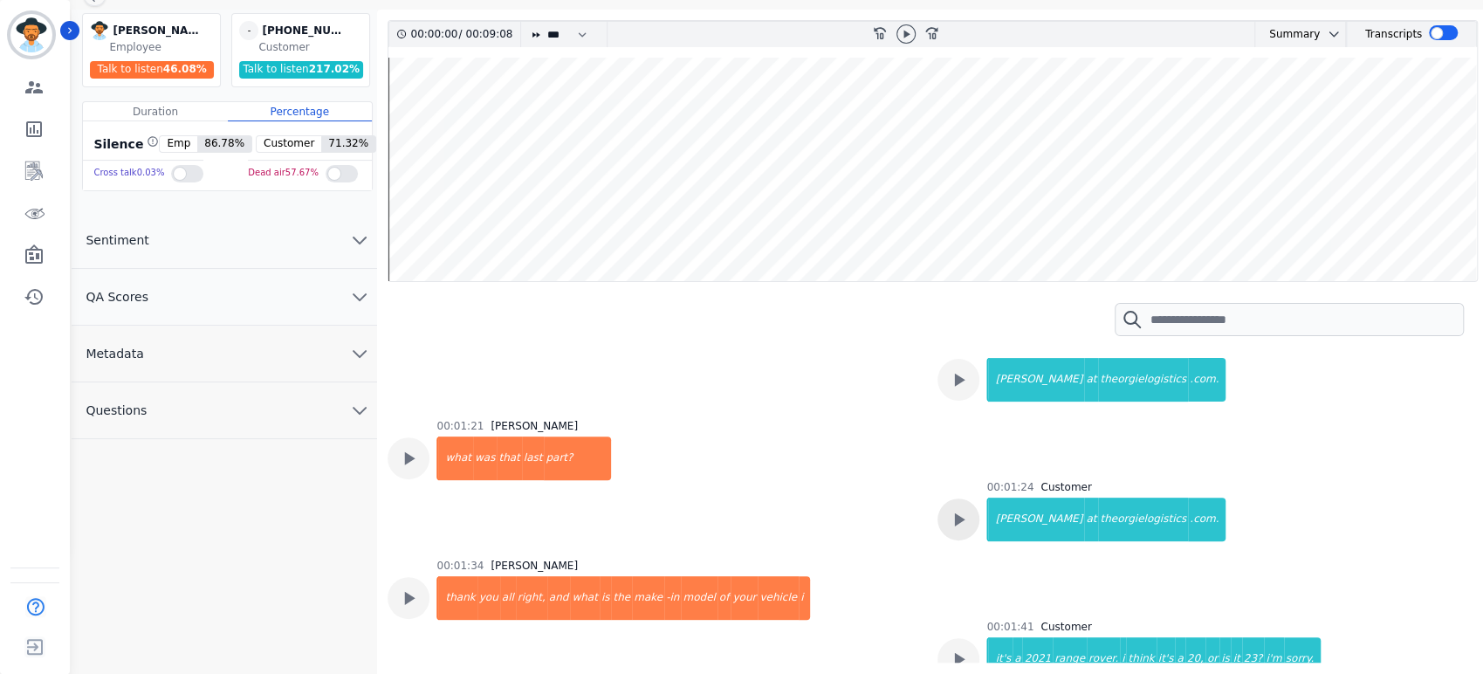
click at [965, 520] on icon at bounding box center [958, 519] width 23 height 23
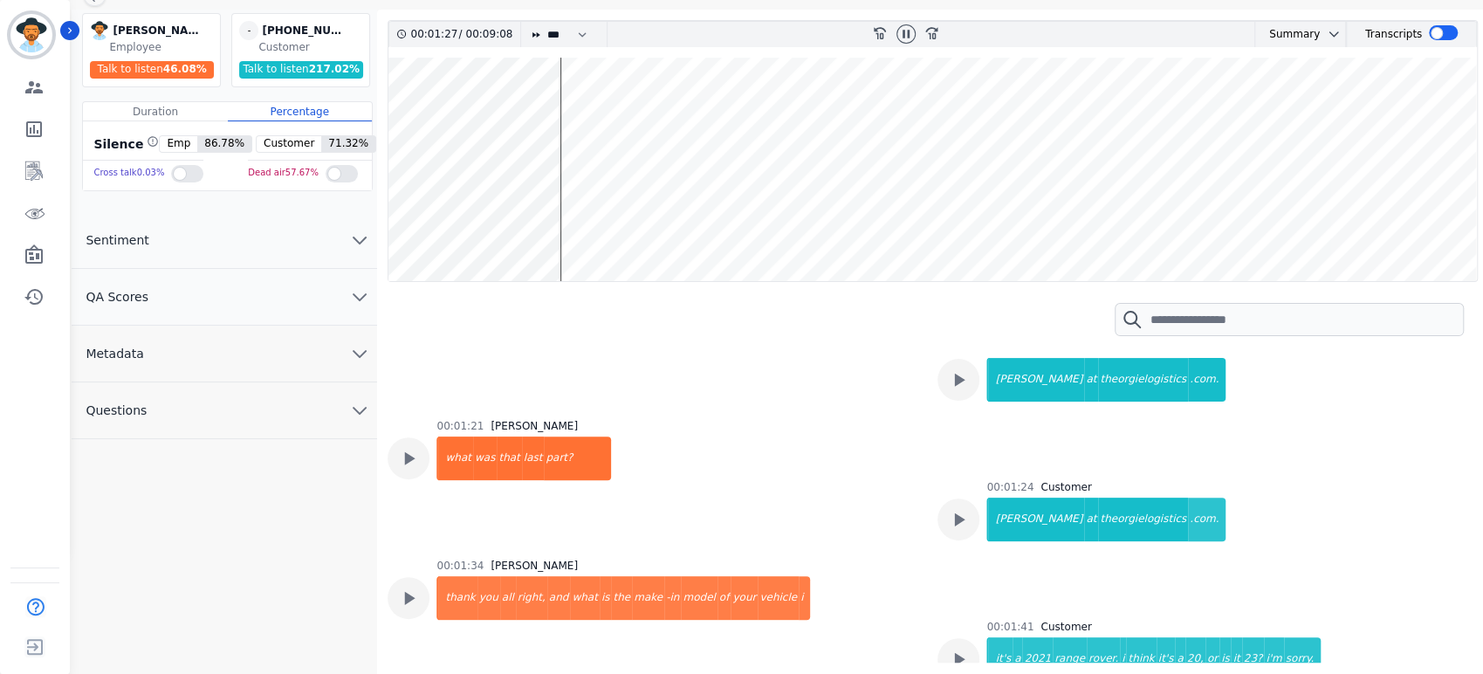
scroll to position [917, 0]
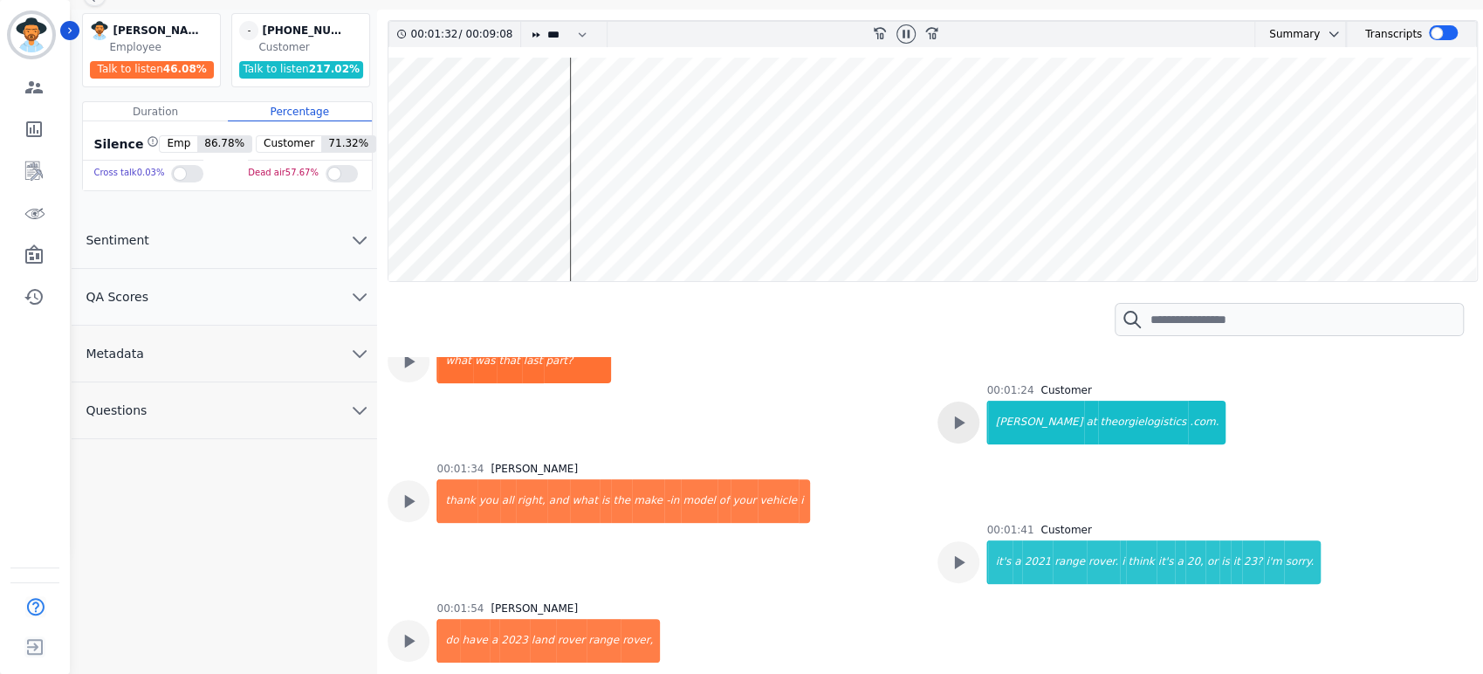
click at [947, 418] on icon at bounding box center [958, 422] width 23 height 23
click at [960, 408] on div at bounding box center [959, 423] width 42 height 42
click at [414, 361] on icon at bounding box center [408, 361] width 23 height 23
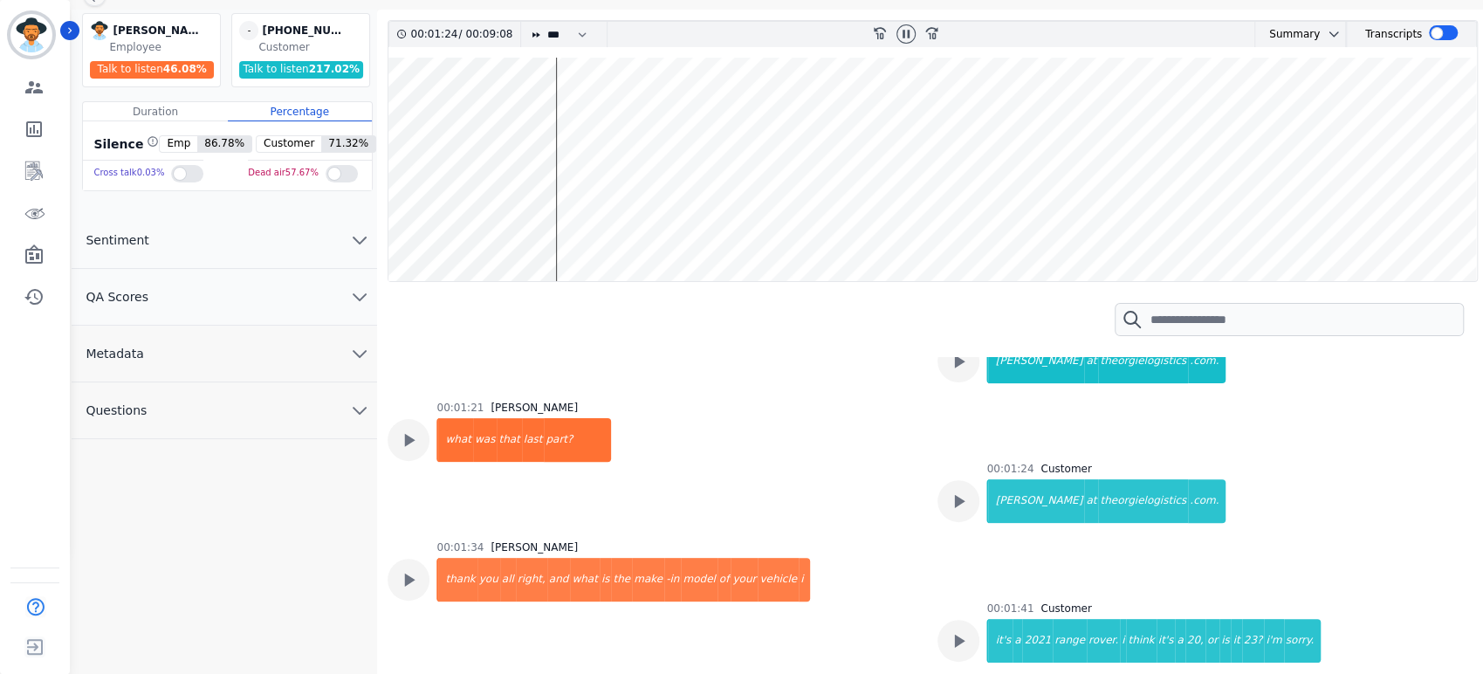
scroll to position [723, 0]
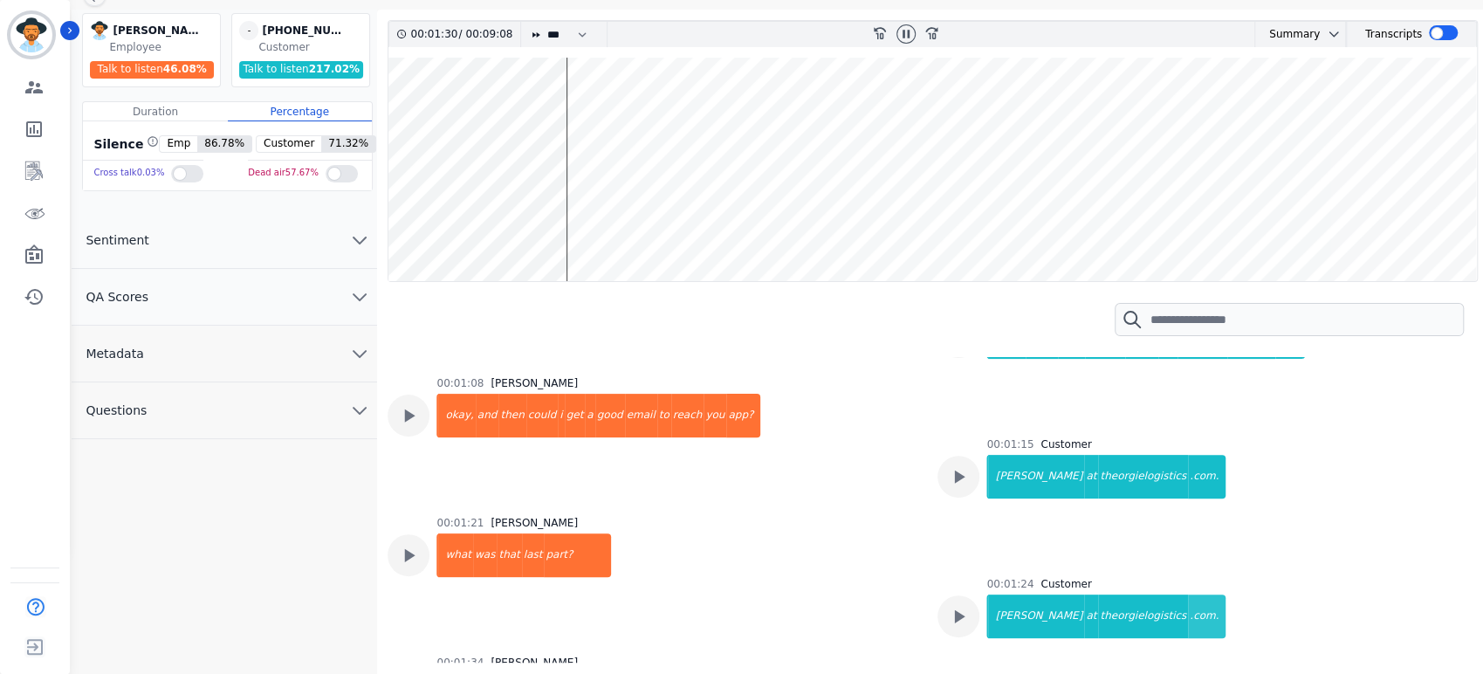
click at [552, 119] on wave at bounding box center [932, 169] width 1089 height 223
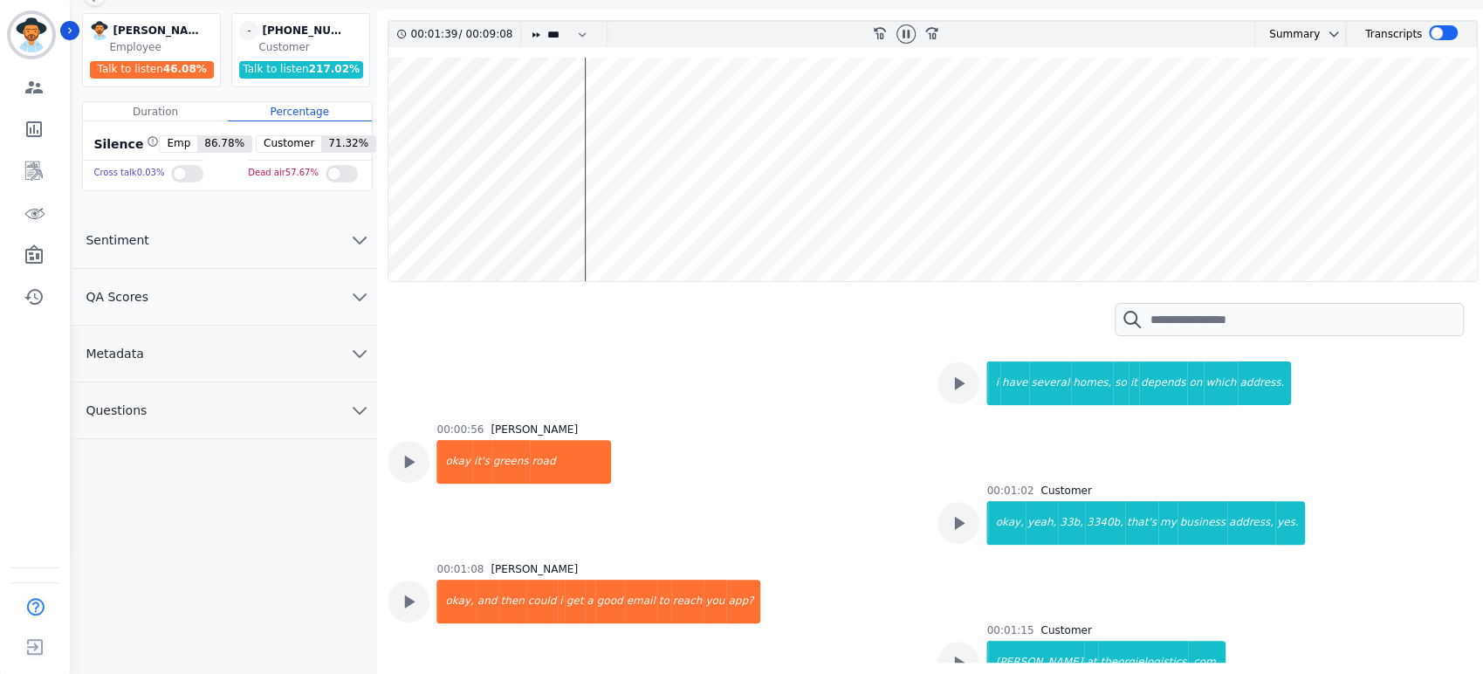
scroll to position [534, 0]
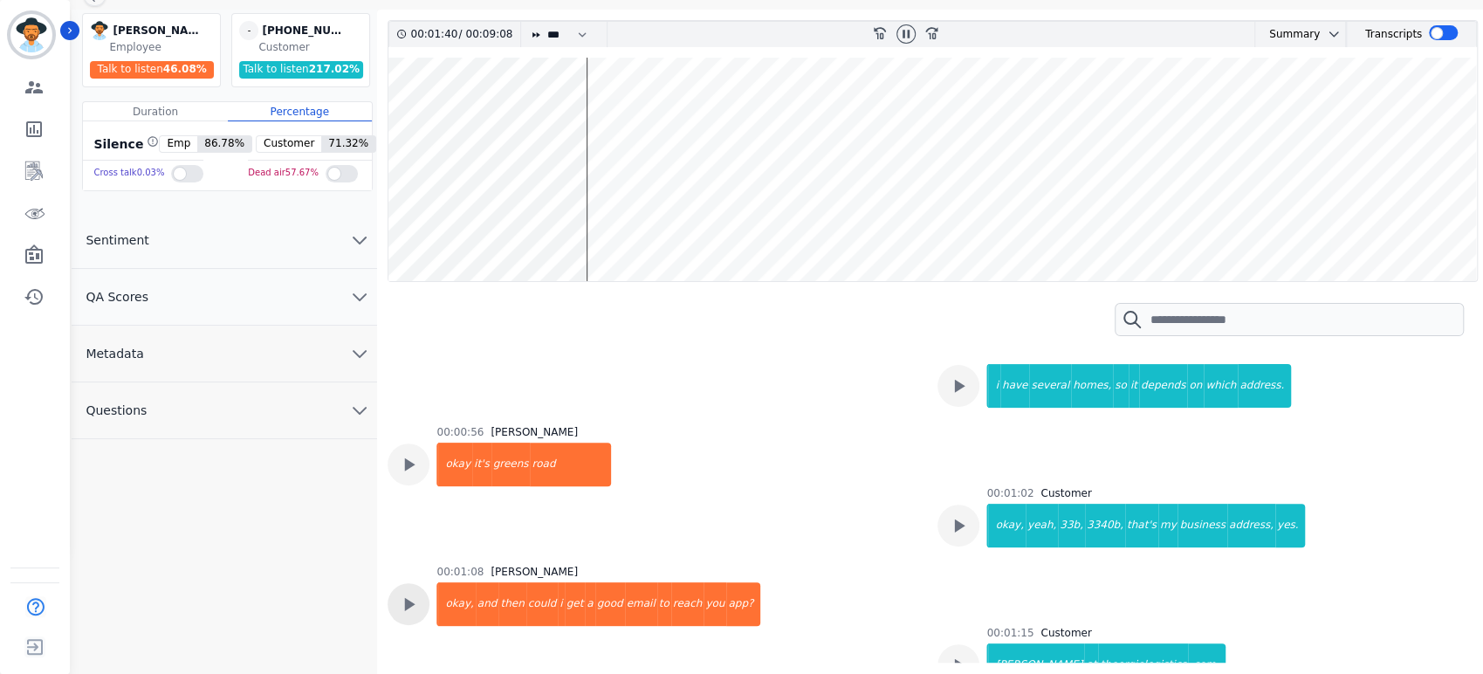
click at [418, 594] on icon at bounding box center [408, 604] width 23 height 23
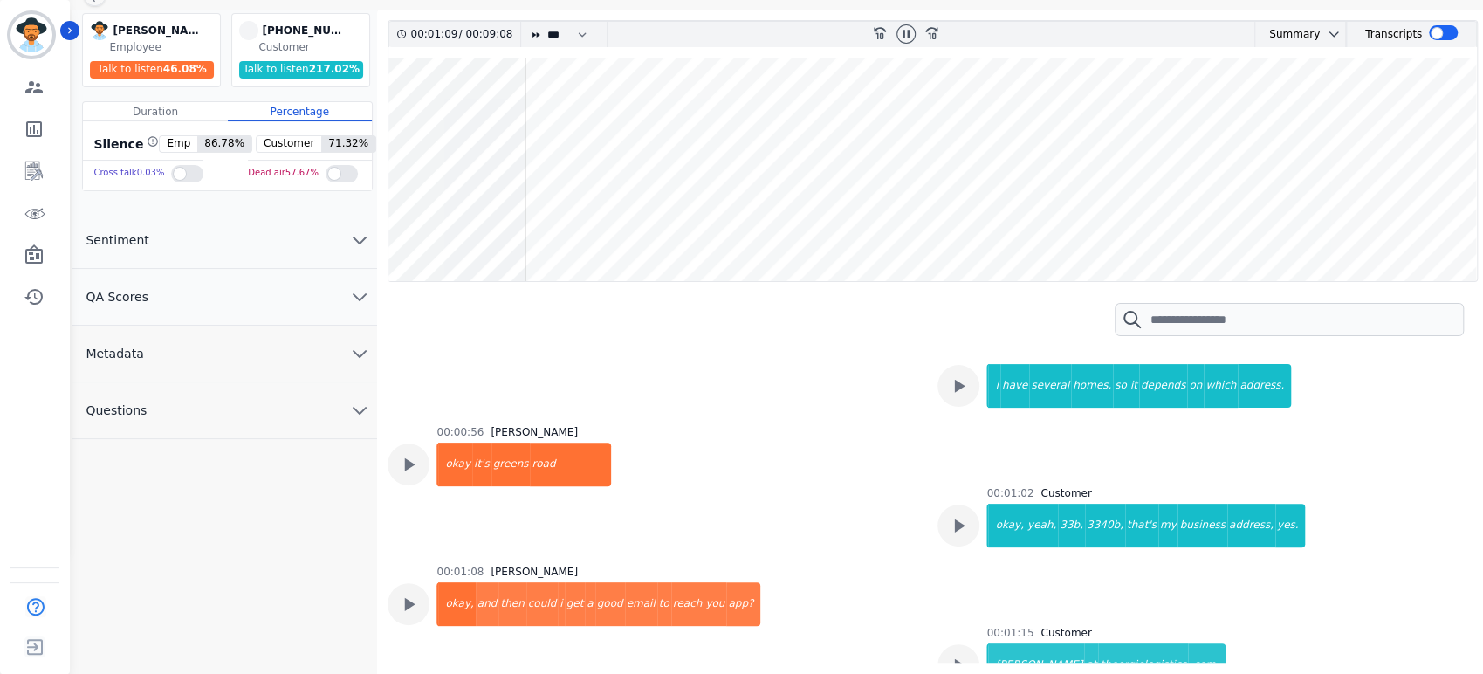
scroll to position [631, 0]
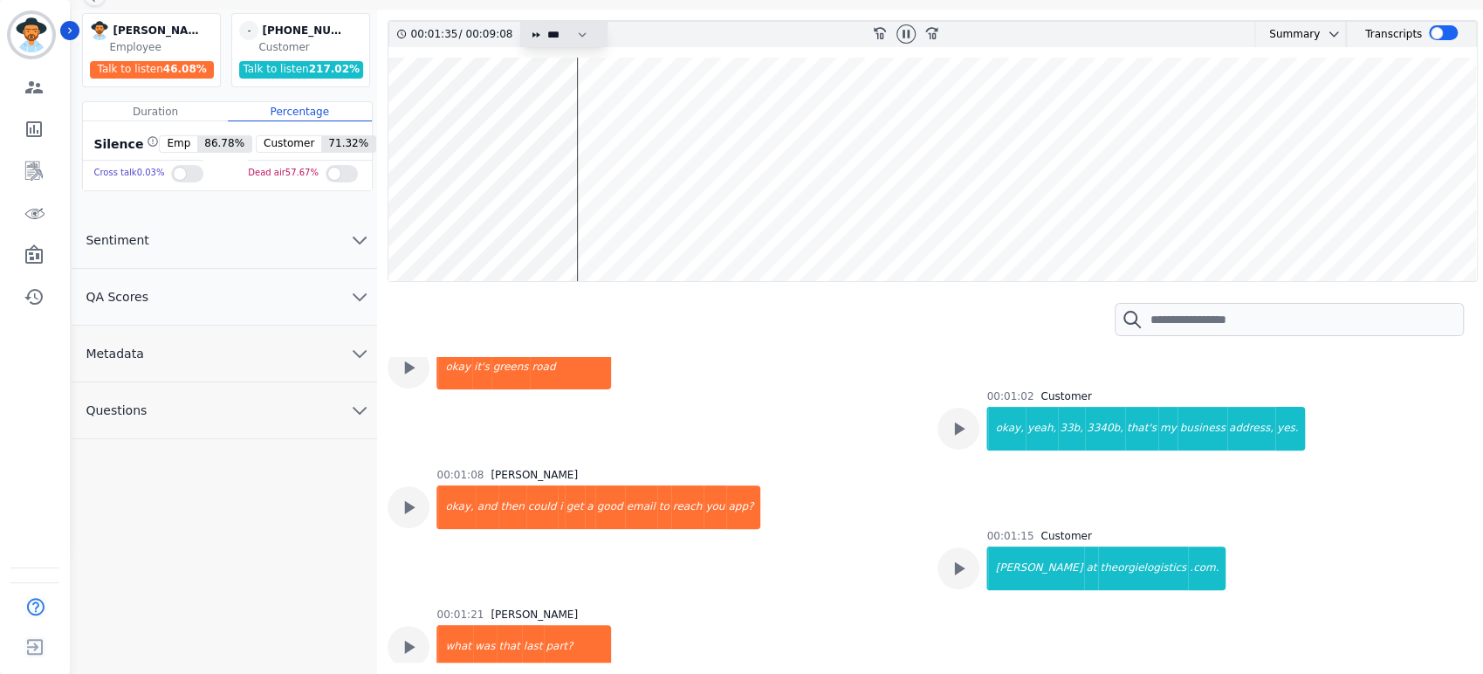
click at [583, 31] on select "* * * **** * *** * ****" at bounding box center [571, 34] width 52 height 25
click at [938, 569] on div at bounding box center [959, 568] width 42 height 42
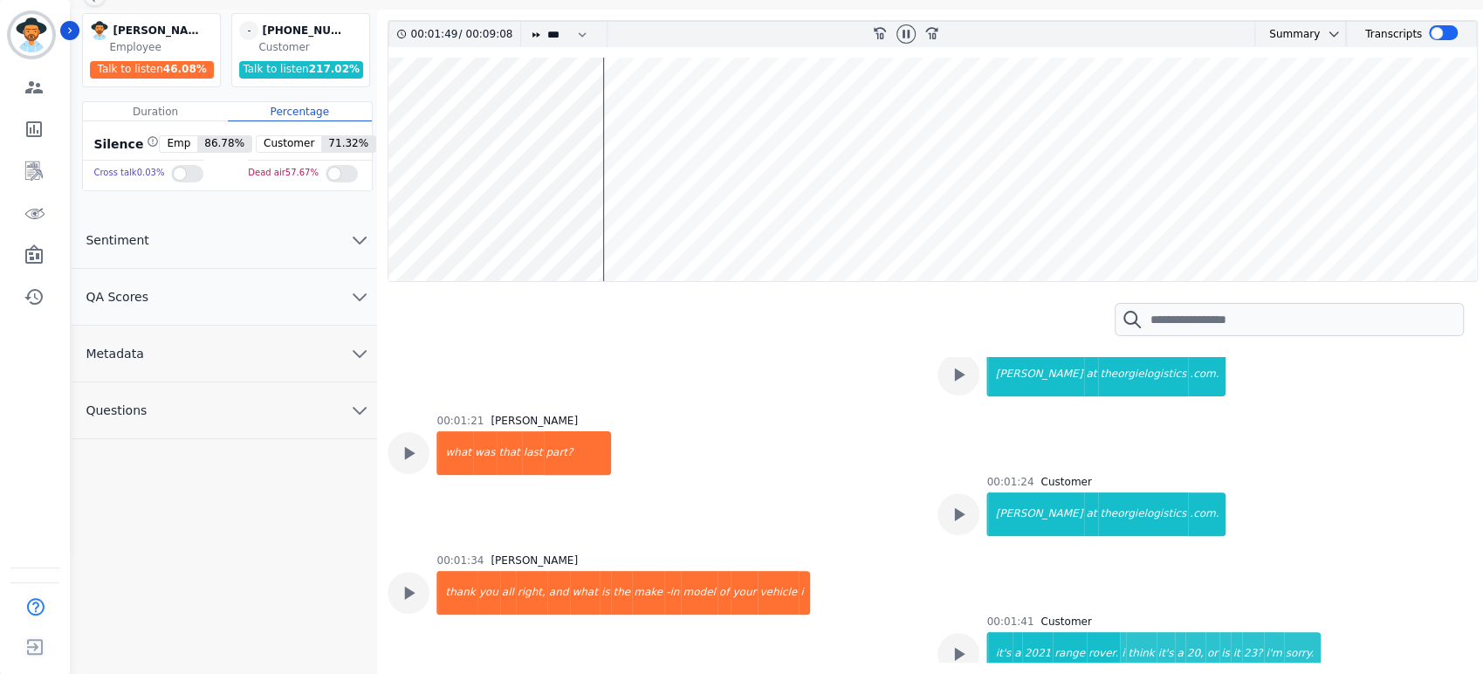
scroll to position [922, 0]
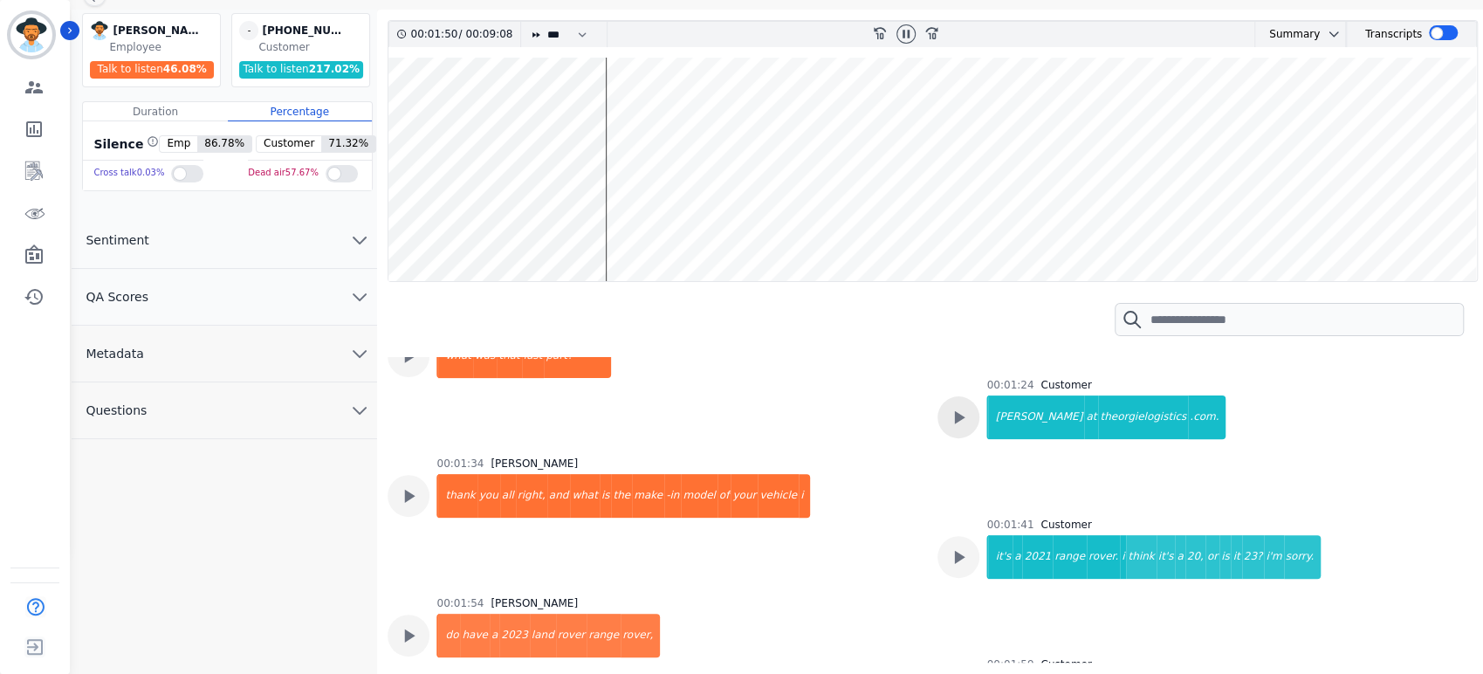
click at [955, 420] on icon at bounding box center [960, 417] width 10 height 13
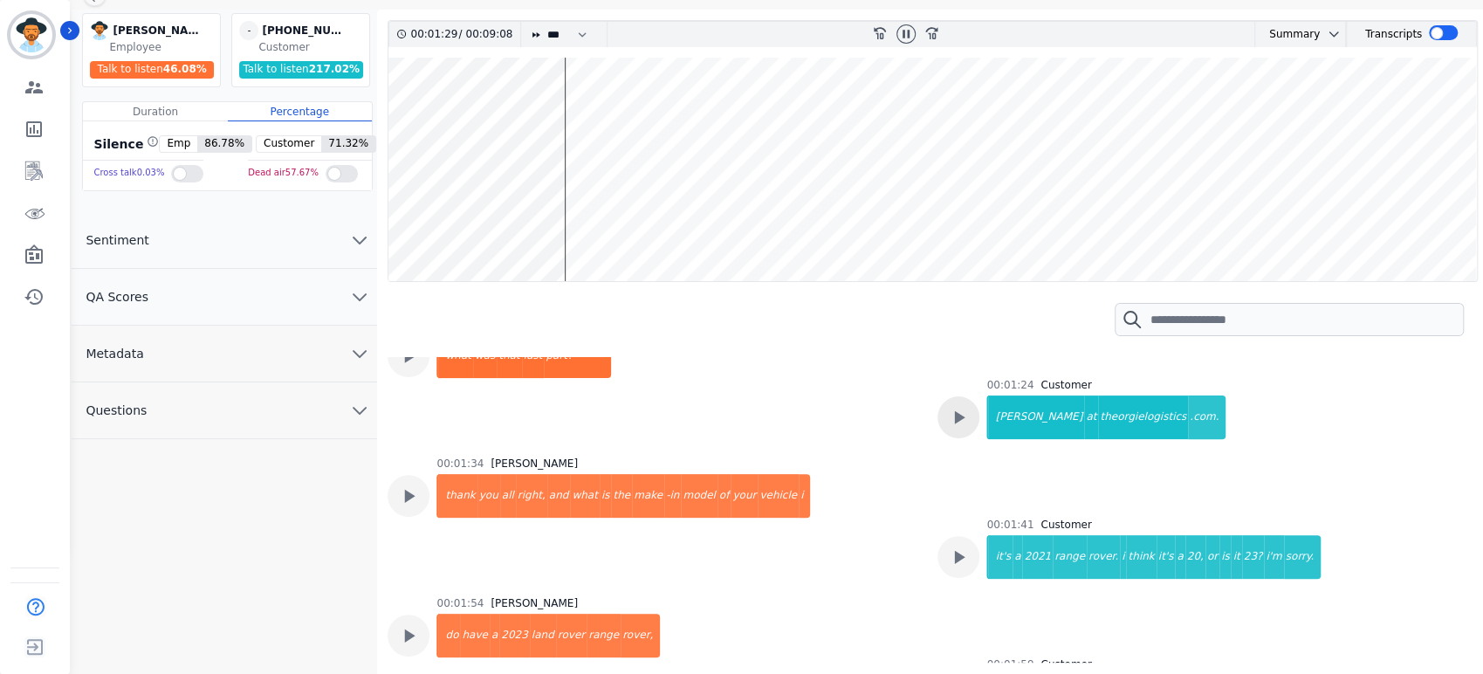
click at [962, 418] on icon at bounding box center [958, 417] width 23 height 23
drag, startPoint x: 572, startPoint y: 120, endPoint x: 554, endPoint y: 122, distance: 17.7
click at [571, 120] on wave at bounding box center [932, 169] width 1089 height 223
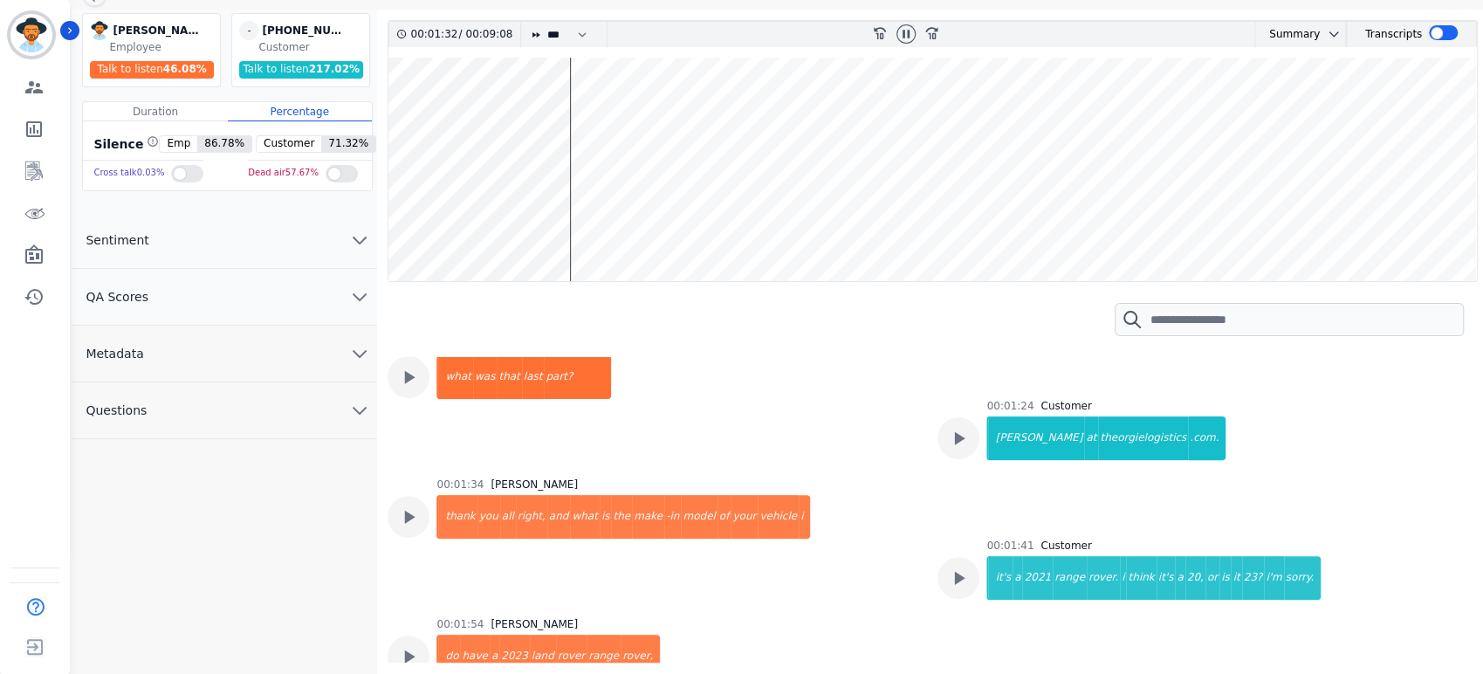
click at [548, 122] on wave at bounding box center [932, 169] width 1089 height 223
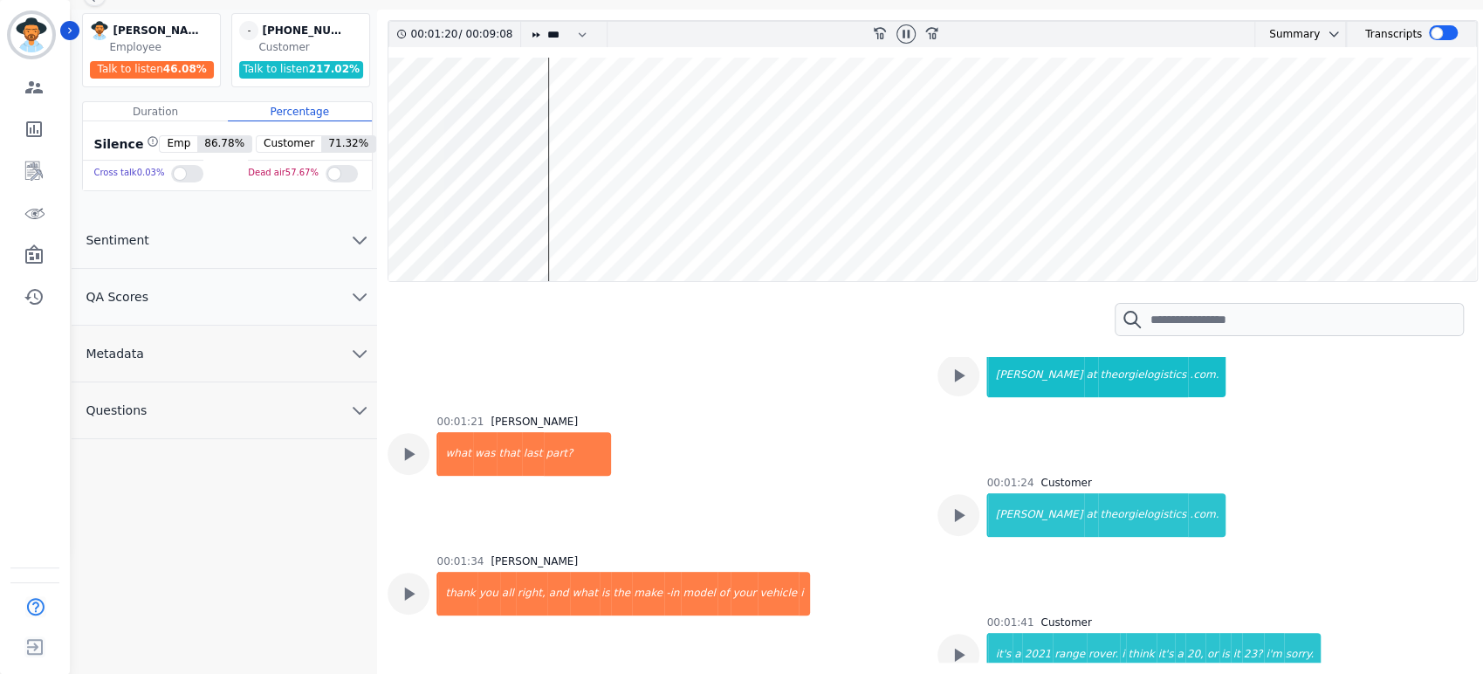
scroll to position [751, 0]
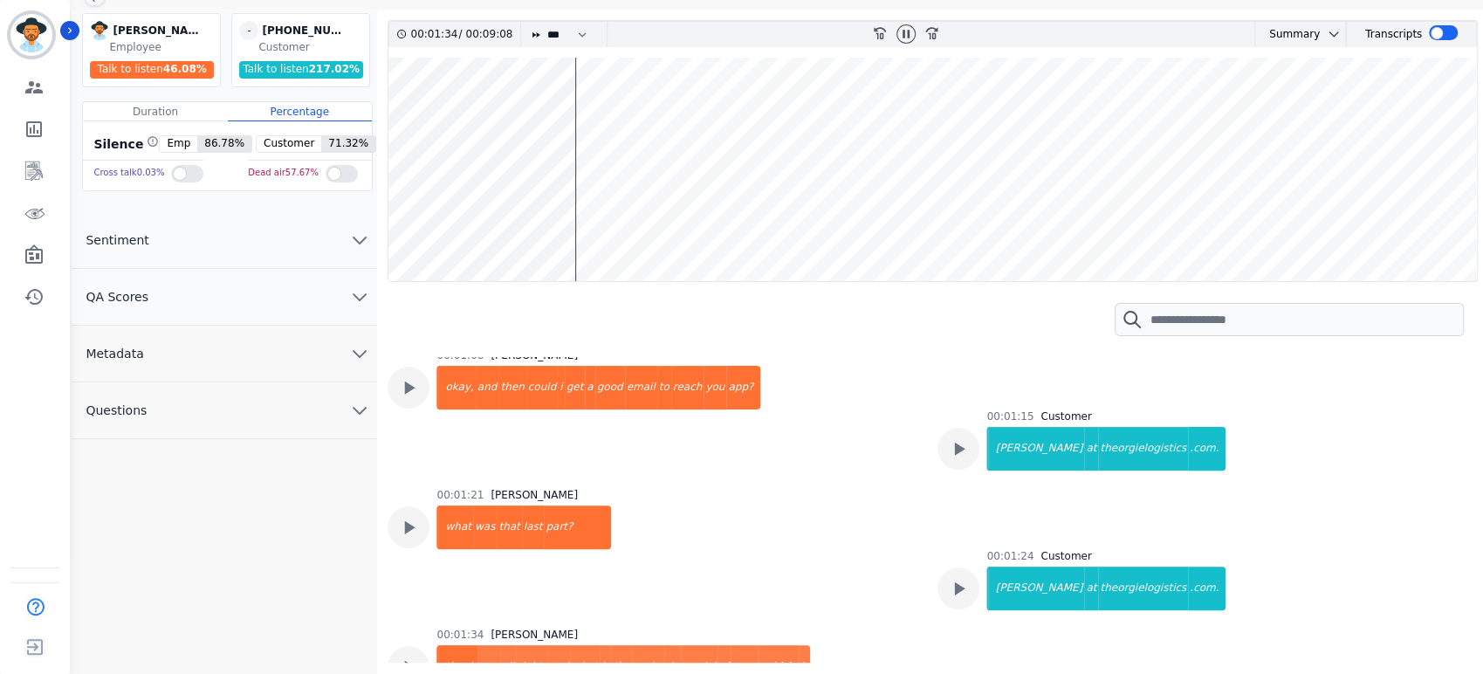
click at [544, 103] on wave at bounding box center [932, 169] width 1089 height 223
click at [916, 28] on div at bounding box center [906, 34] width 26 height 25
click at [914, 31] on div at bounding box center [906, 34] width 26 height 25
click at [911, 34] on div at bounding box center [906, 33] width 19 height 19
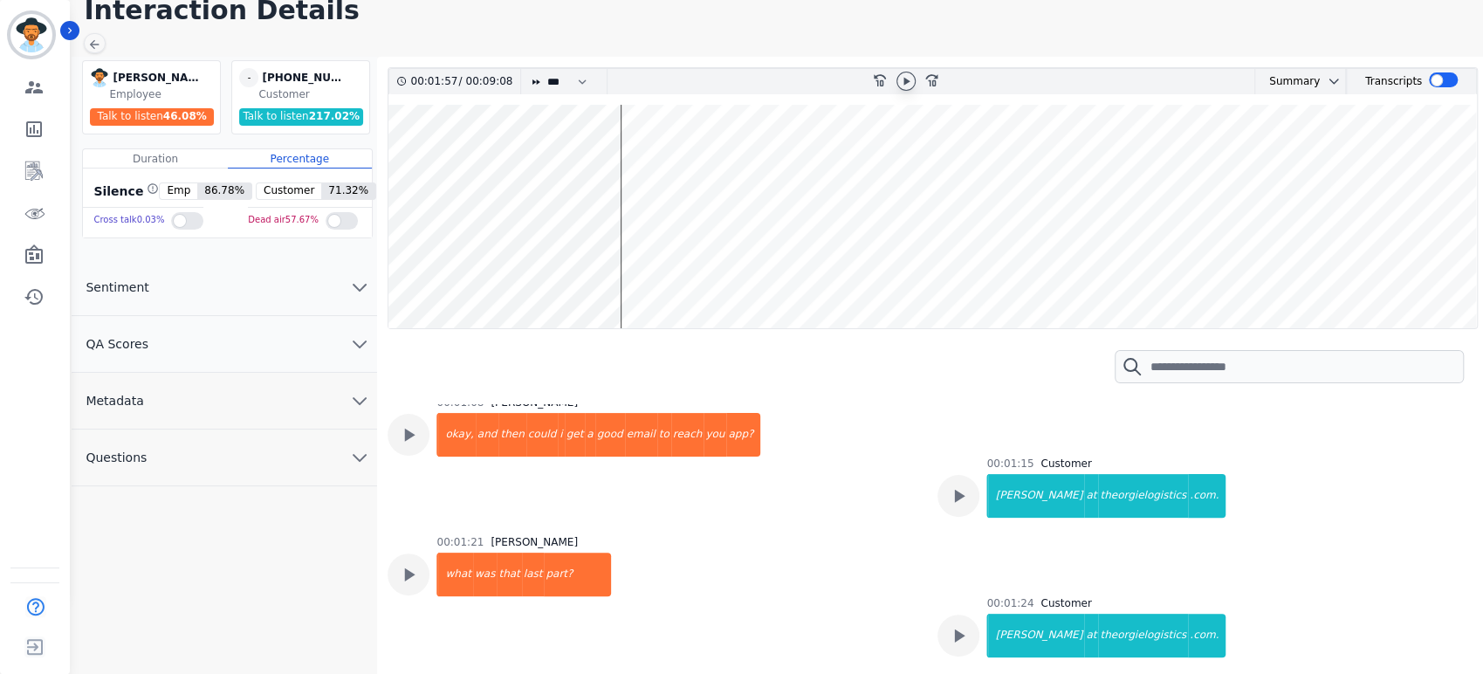
scroll to position [0, 0]
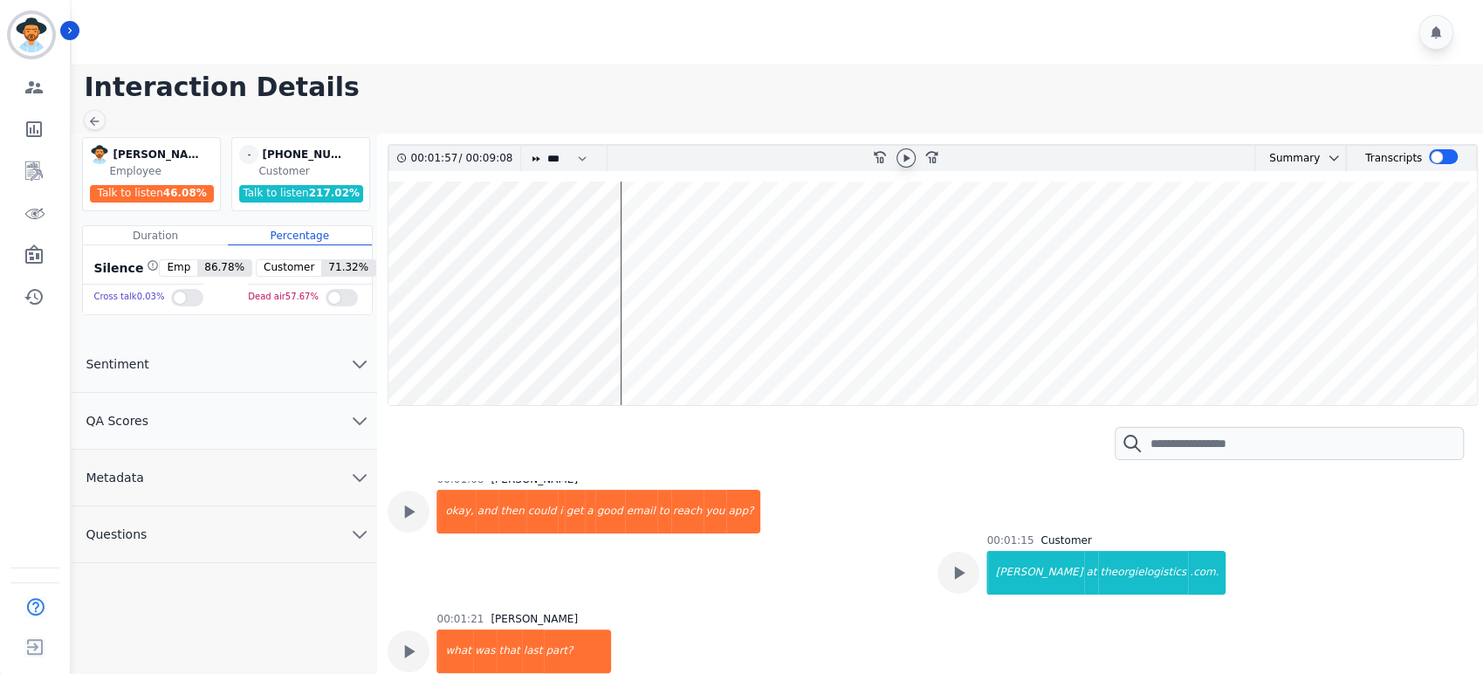
click at [1064, 65] on main "Interaction Details Katelyn Hadley Katelyn Hadley Employee Talk to listen 46.08…" at bounding box center [774, 464] width 1417 height 799
click at [27, 212] on icon "Sidebar" at bounding box center [35, 214] width 20 height 10
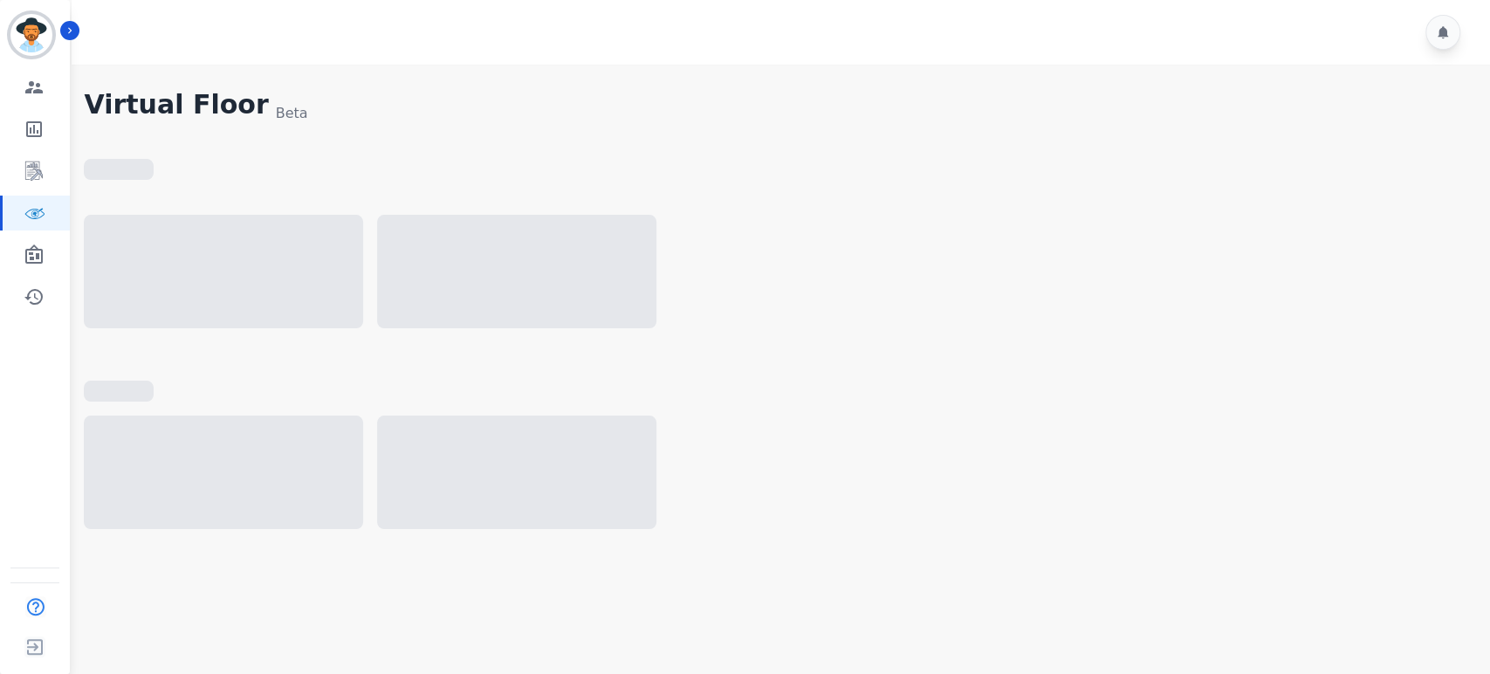
click at [1326, 203] on div at bounding box center [778, 353] width 1389 height 388
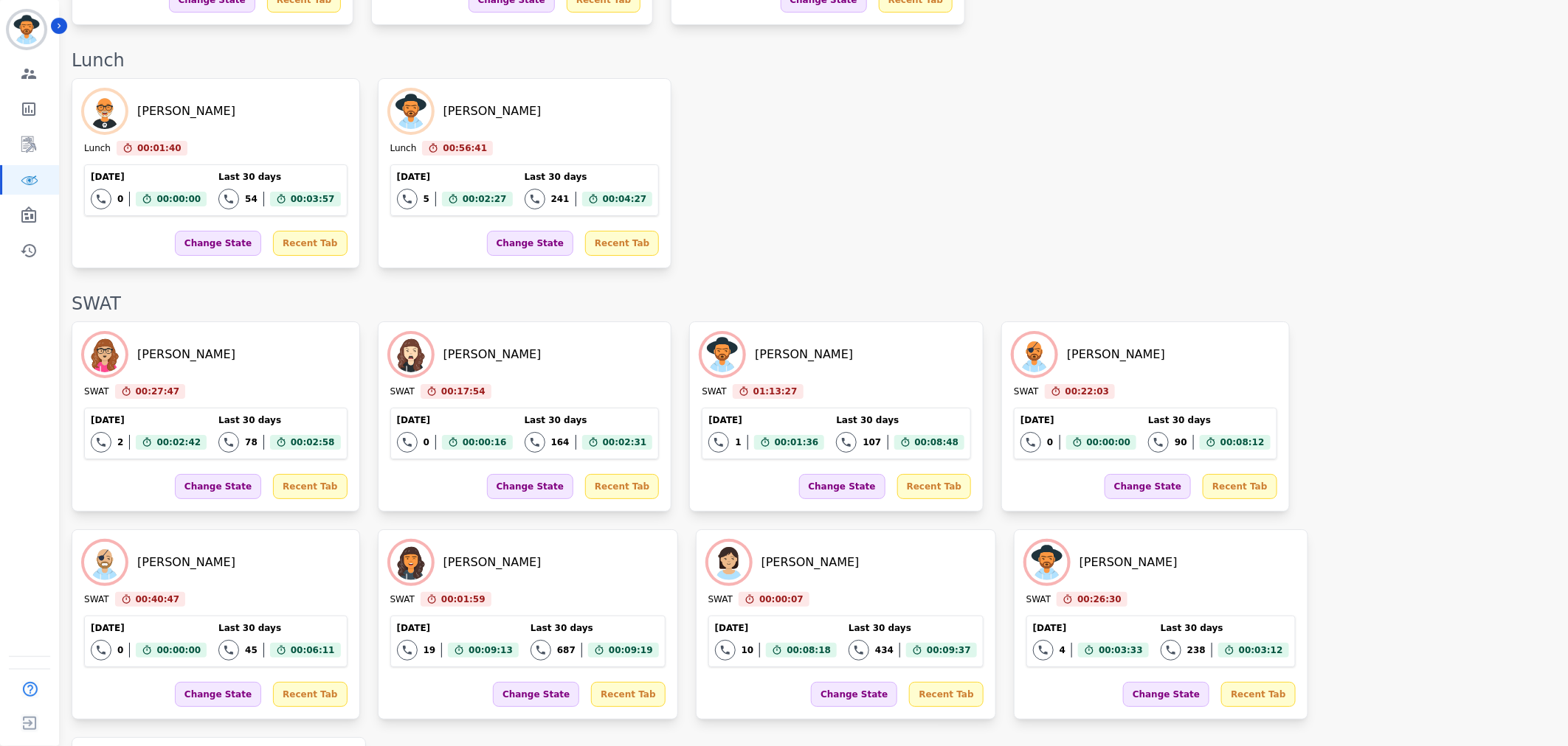
scroll to position [2549, 0]
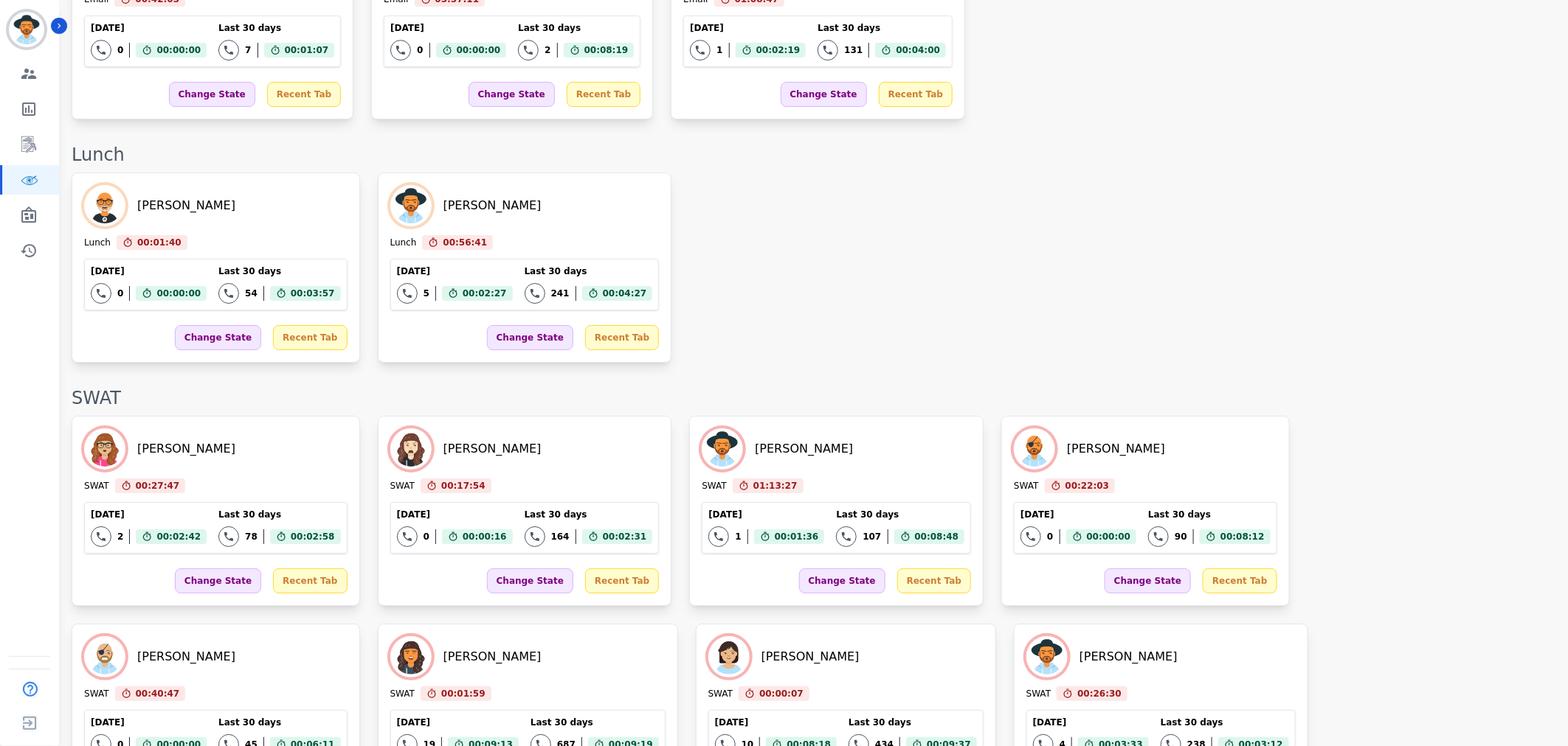
click at [1035, 187] on div "Thomas Thulin Lunch 00:01:40 Current State: Lunch Today 0 Total interactions co…" at bounding box center [812, 267] width 1482 height 190
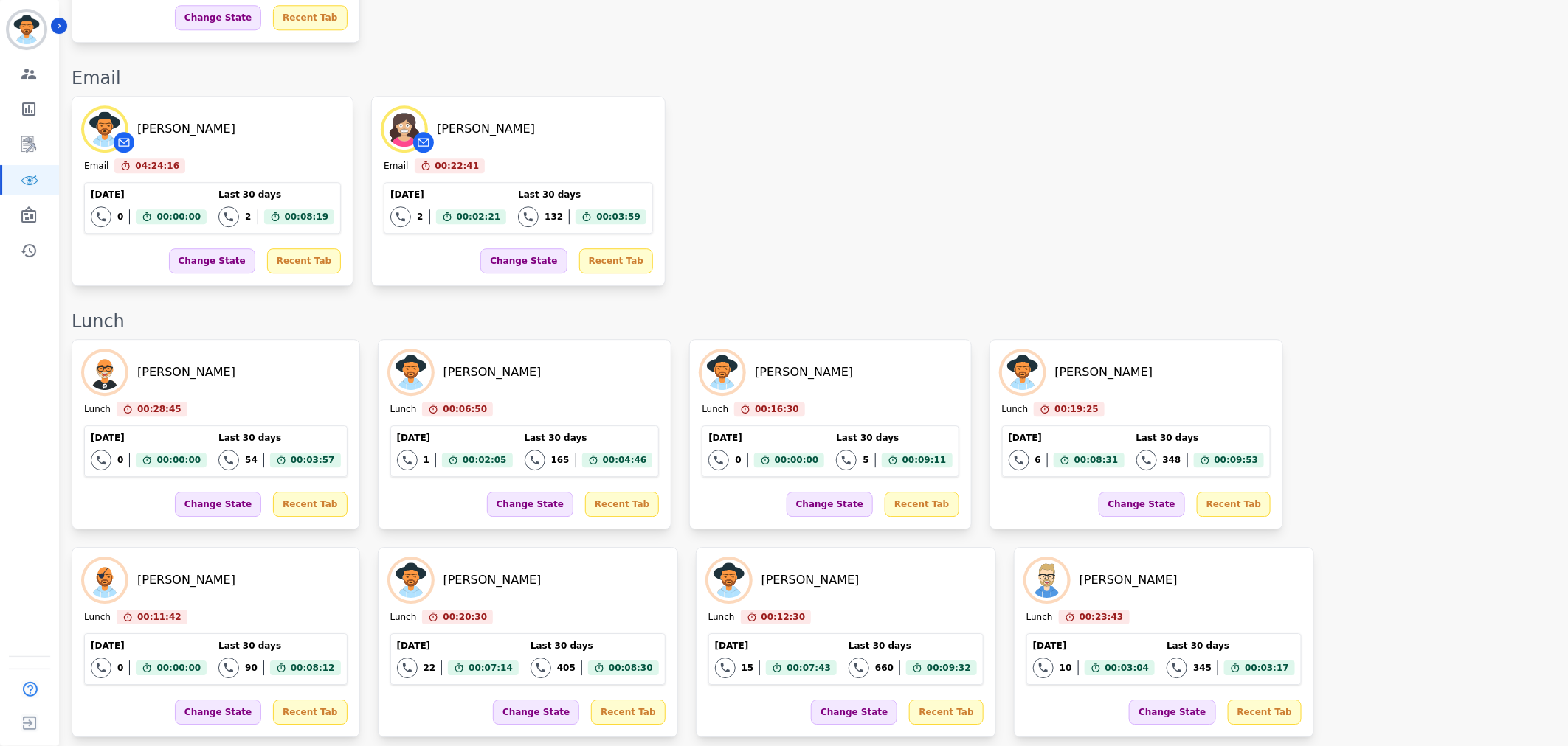
scroll to position [2222, 0]
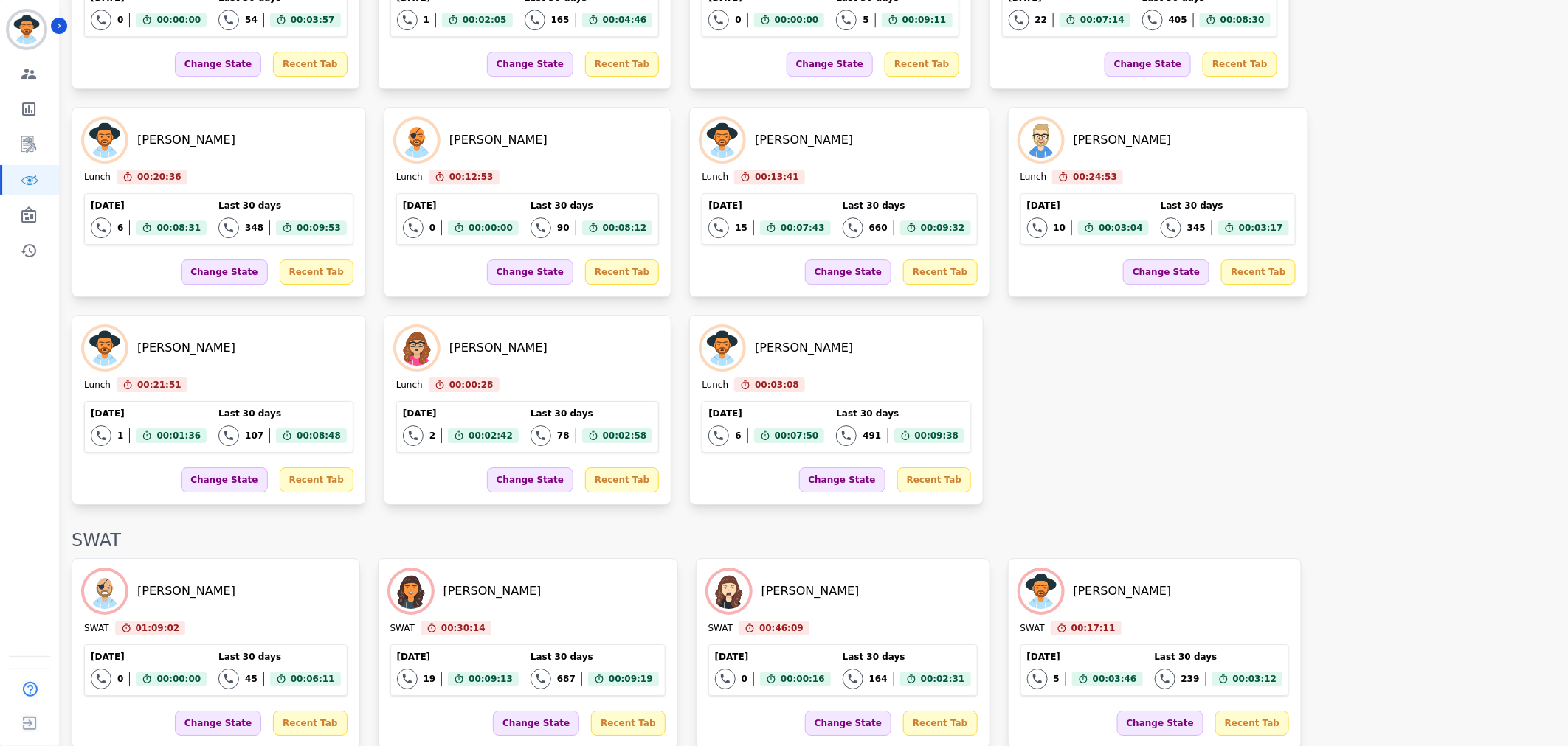
click at [1026, 409] on div "Thomas Thulin Lunch 00:29:55 Current State: Lunch Today 0 Total interactions co…" at bounding box center [812, 202] width 1482 height 607
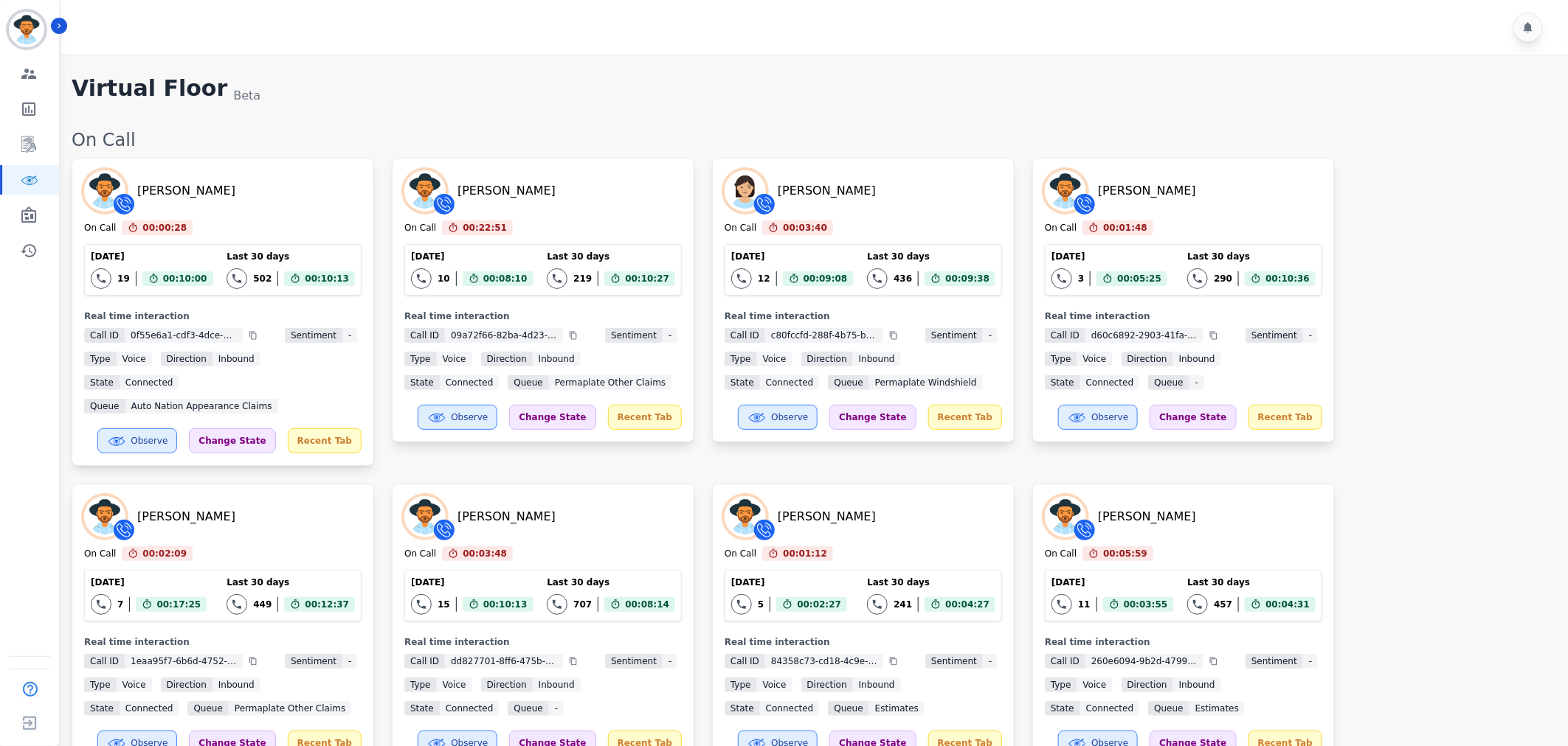
scroll to position [1516, 0]
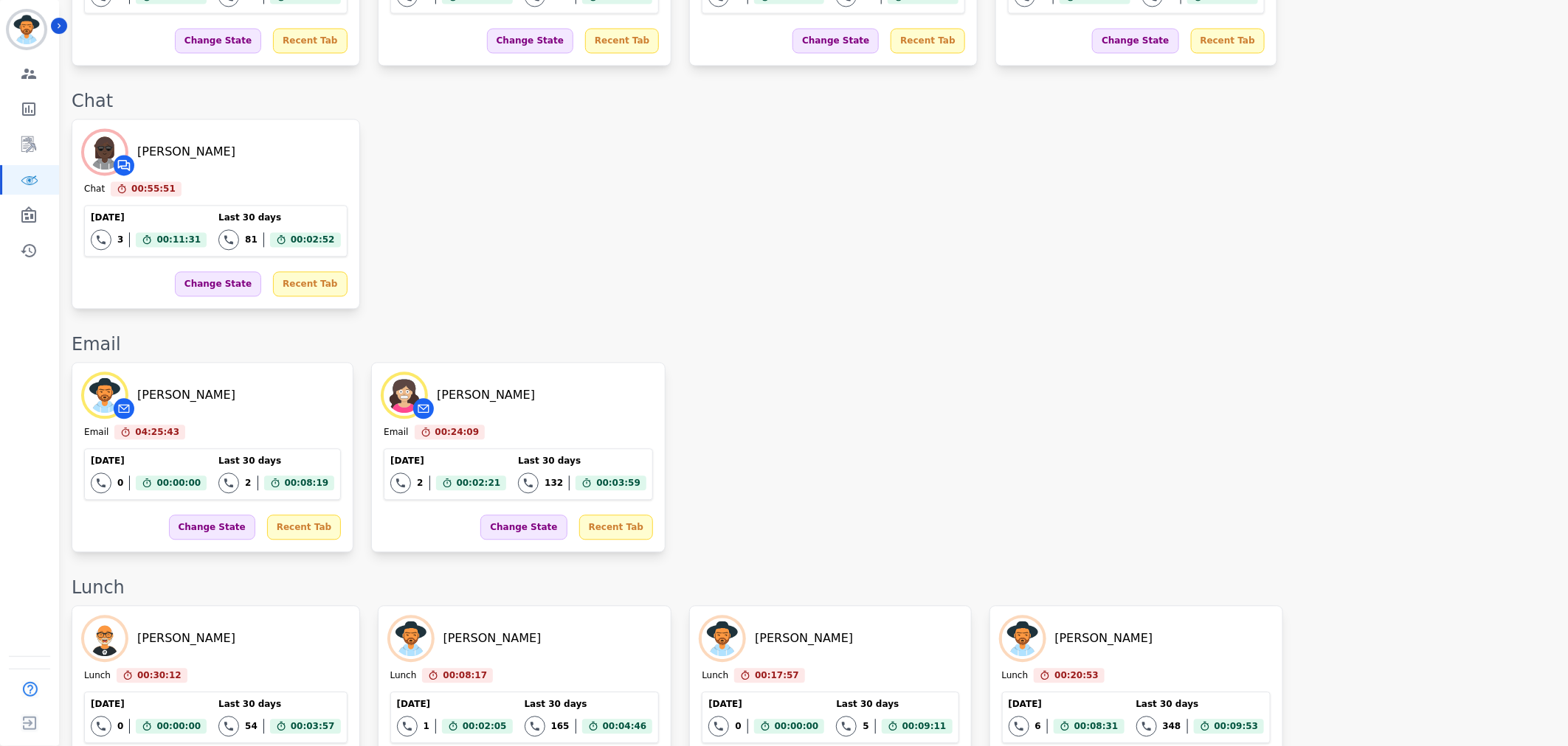
click at [1223, 333] on div "Email" at bounding box center [812, 345] width 1482 height 24
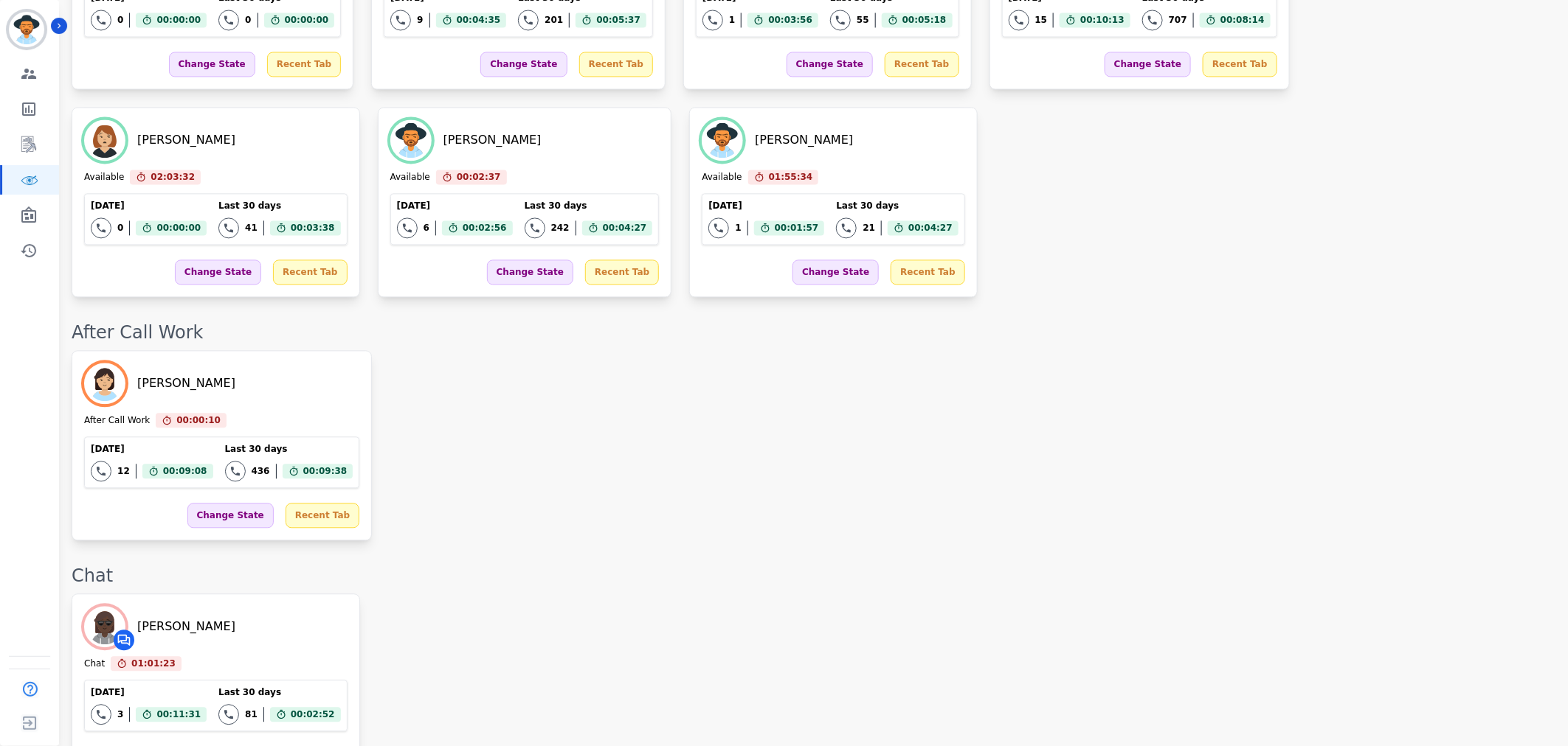
scroll to position [1724, 0]
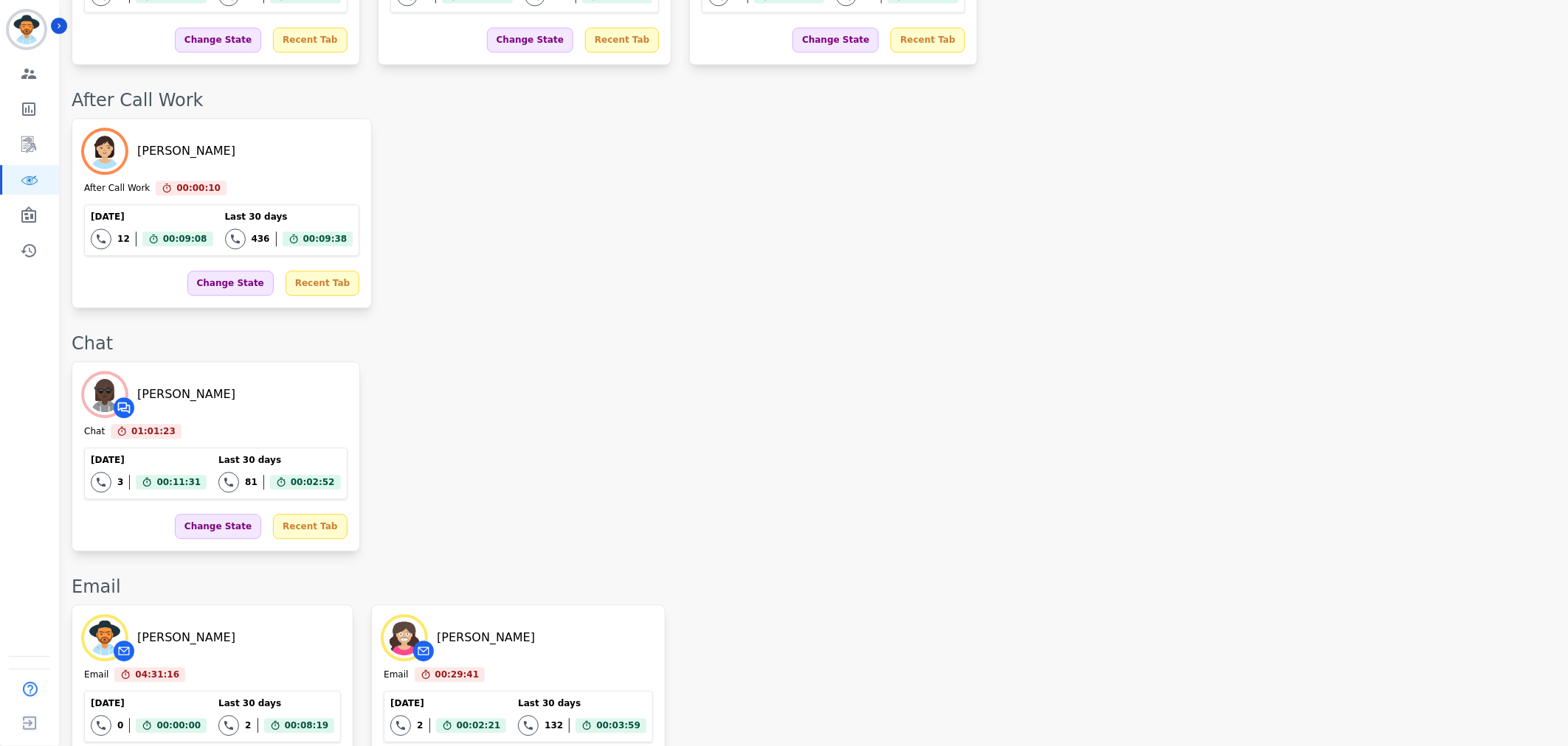
click at [811, 508] on div "Whitney Opheikens Chat 01:01:23 Current State: Chat Today 3 Total interactions …" at bounding box center [812, 456] width 1482 height 190
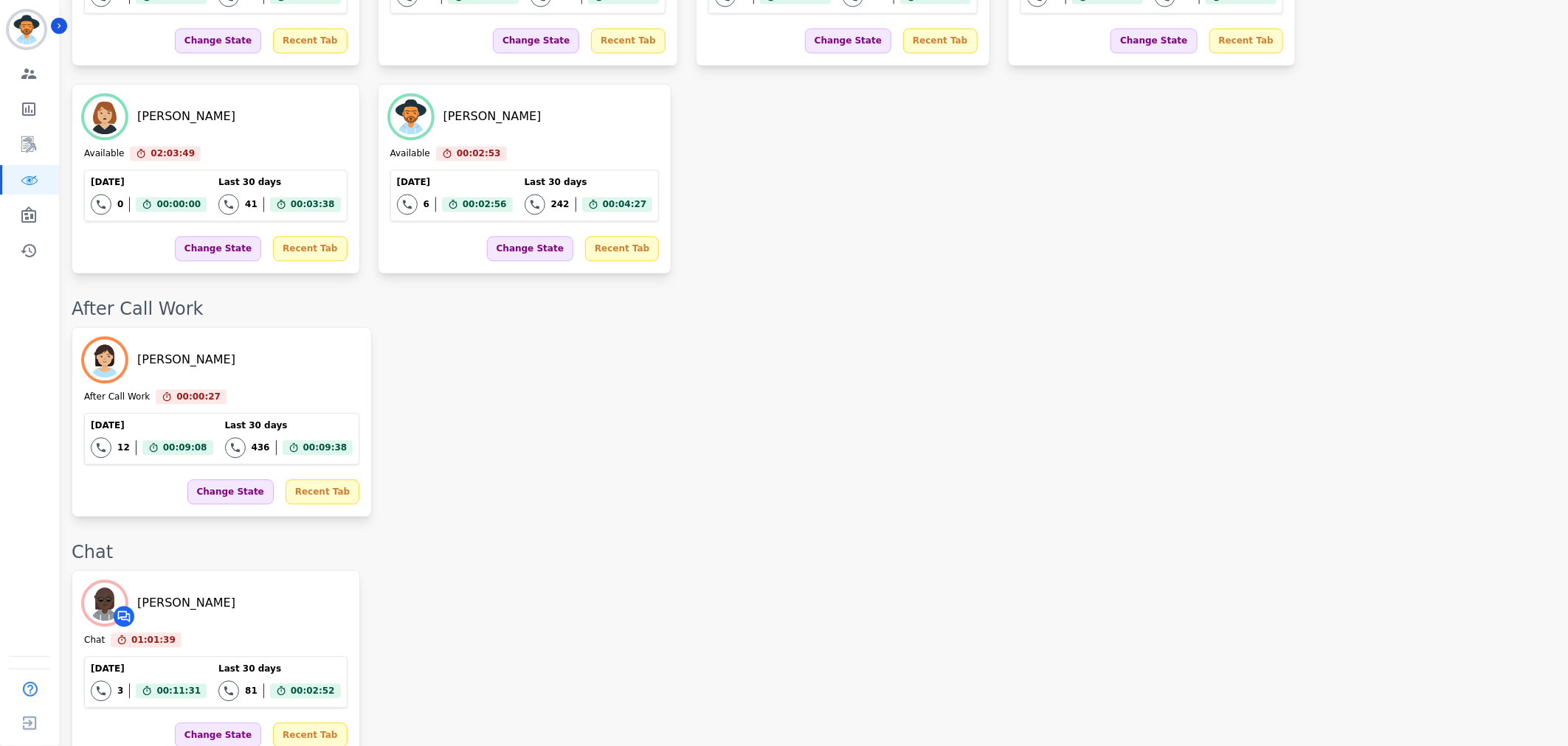
scroll to position [0, 0]
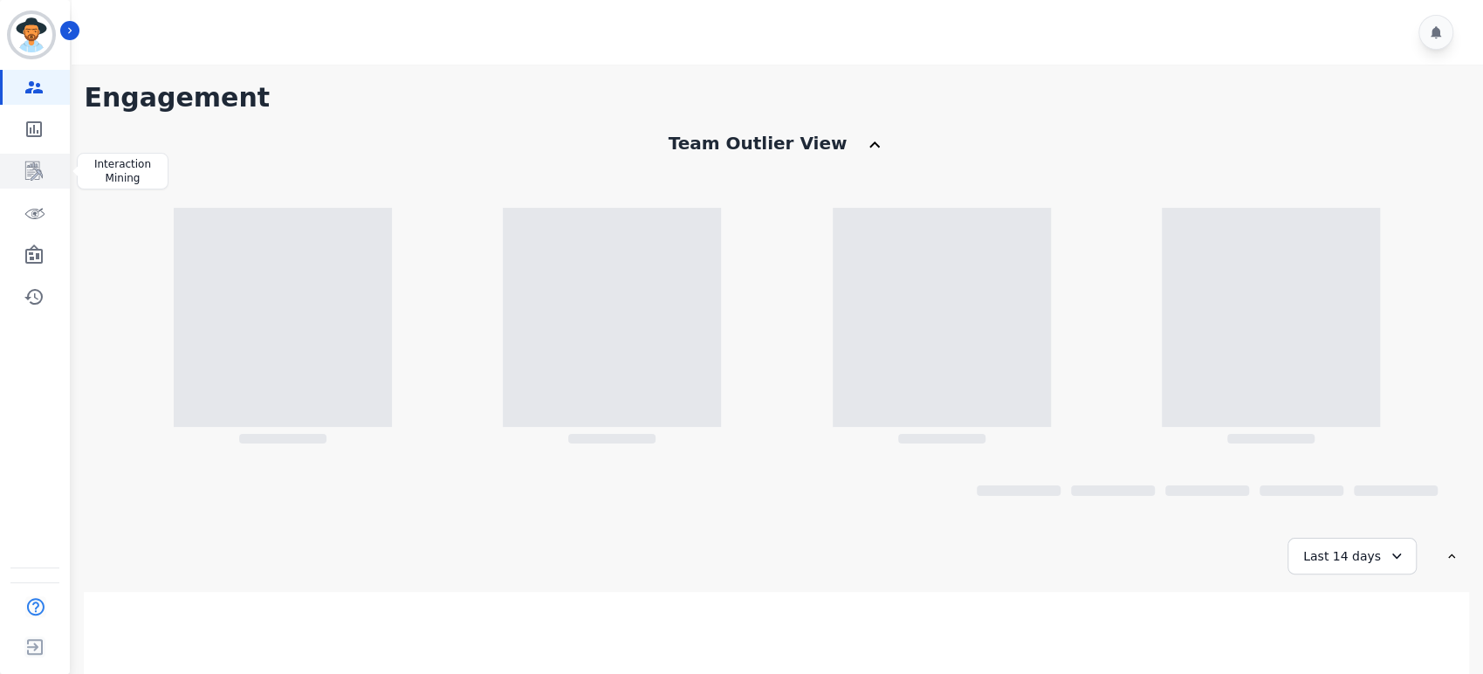
click at [34, 163] on icon "Sidebar" at bounding box center [33, 171] width 17 height 19
